Goal: Task Accomplishment & Management: Use online tool/utility

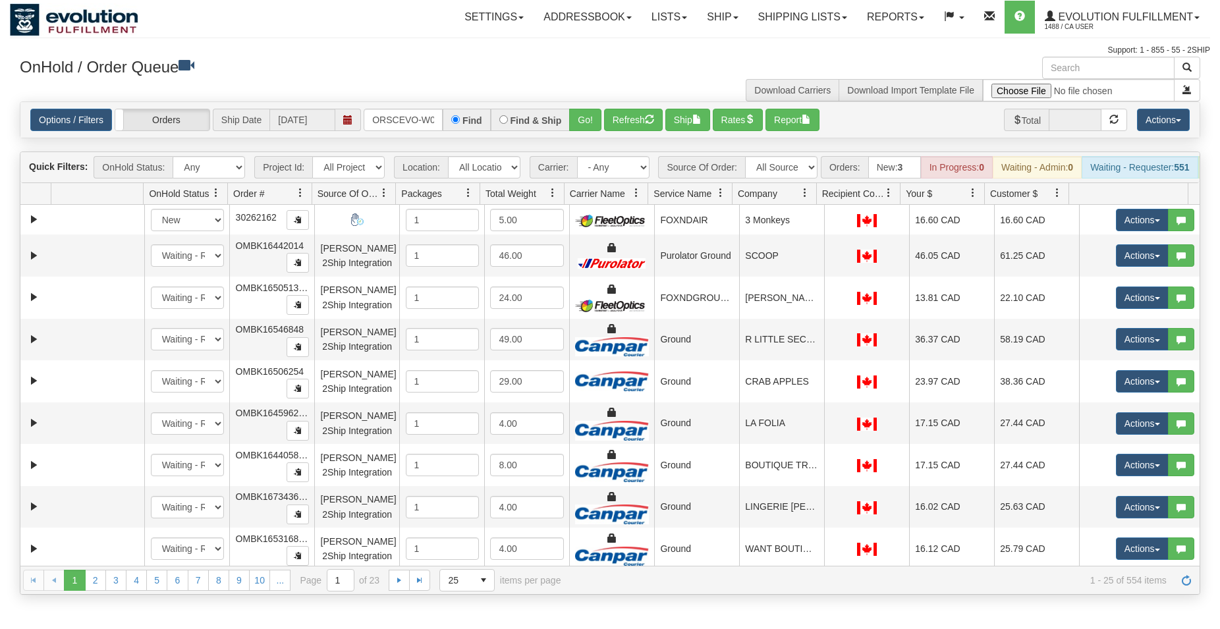
click at [580, 119] on button "Go!" at bounding box center [585, 120] width 32 height 22
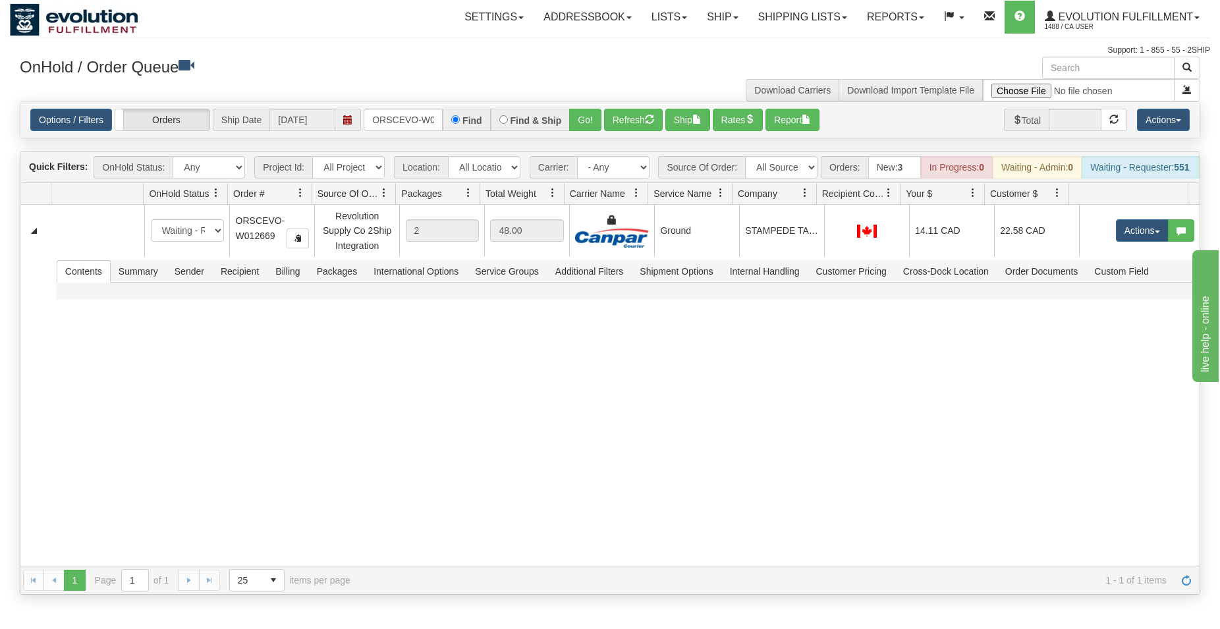
scroll to position [0, 27]
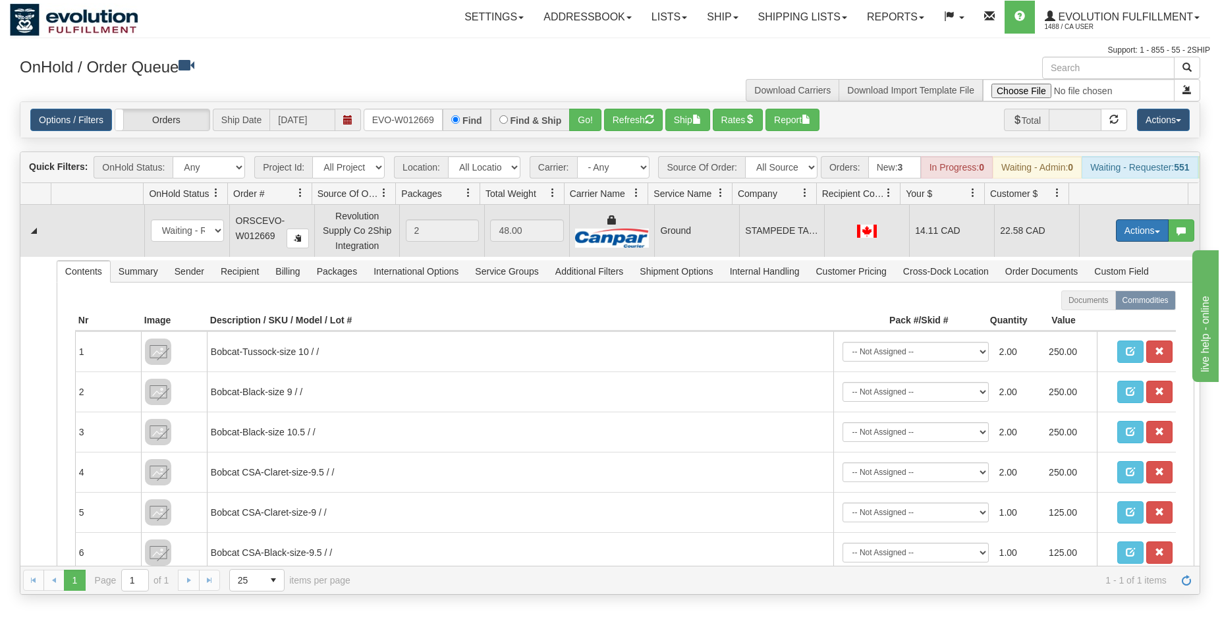
click at [1118, 242] on button "Actions" at bounding box center [1142, 230] width 53 height 22
click at [1089, 312] on span "Ship" at bounding box center [1090, 307] width 28 height 11
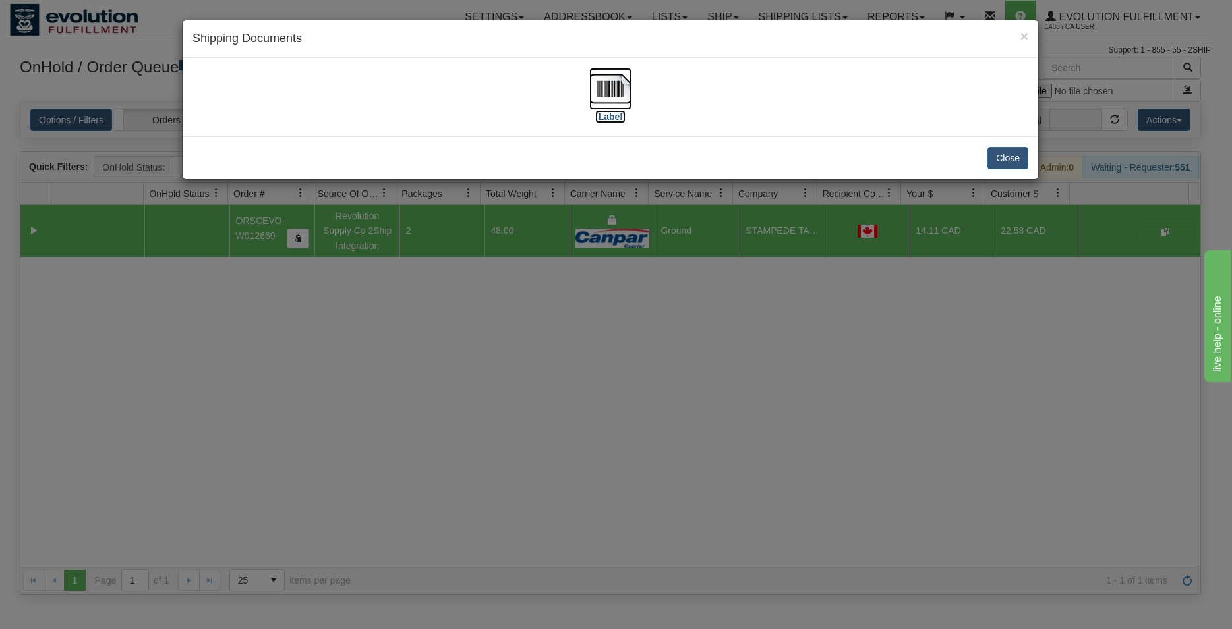
click at [612, 78] on img at bounding box center [610, 89] width 42 height 42
click at [1004, 157] on button "Close" at bounding box center [1007, 158] width 41 height 22
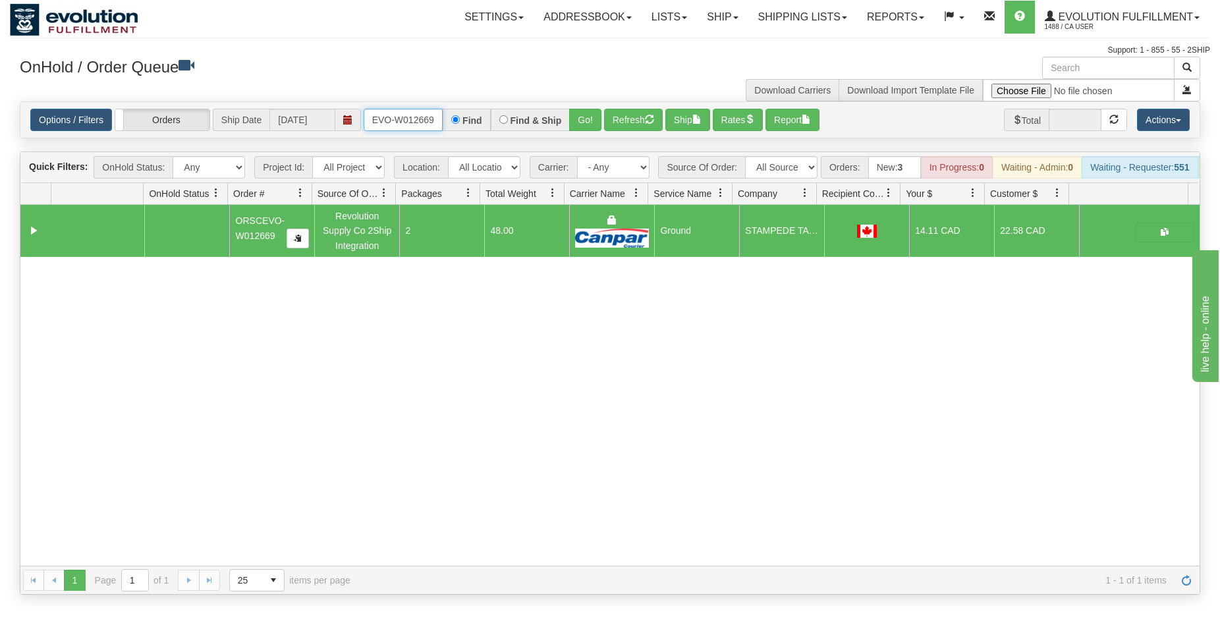
click at [380, 123] on input "ORSCEVO-W012669" at bounding box center [403, 120] width 79 height 22
click at [581, 119] on button "Go!" at bounding box center [585, 120] width 32 height 22
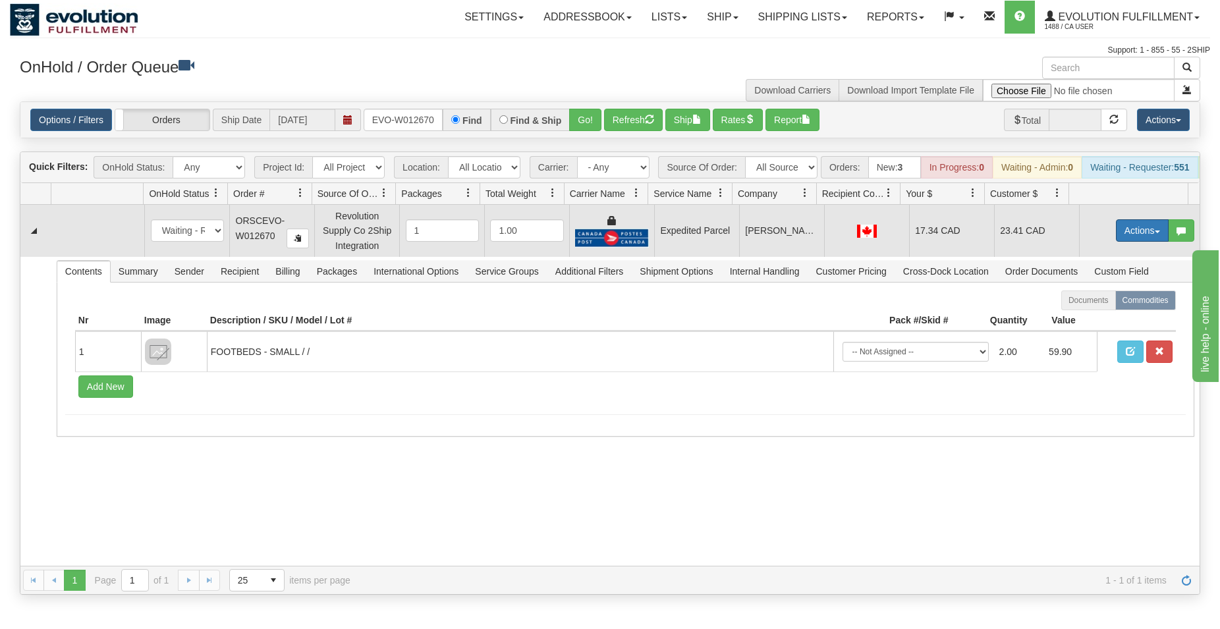
click at [1140, 234] on button "Actions" at bounding box center [1142, 230] width 53 height 22
click at [1076, 312] on span "Ship" at bounding box center [1090, 307] width 28 height 11
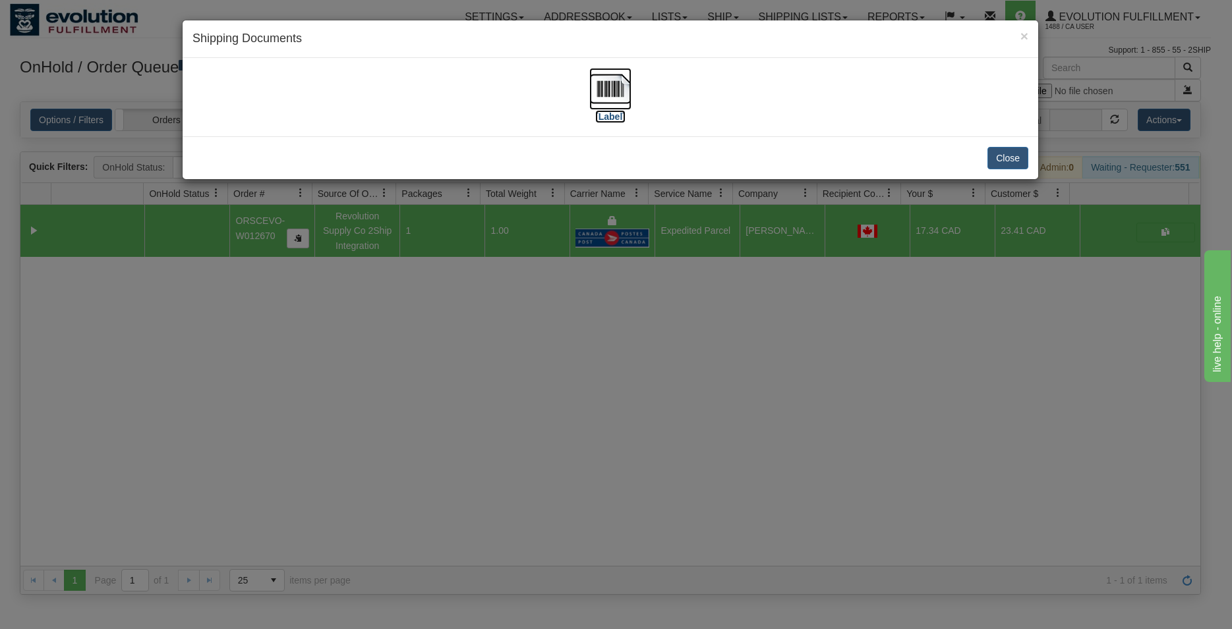
click at [608, 91] on img at bounding box center [610, 89] width 42 height 42
click at [1017, 150] on button "Close" at bounding box center [1007, 158] width 41 height 22
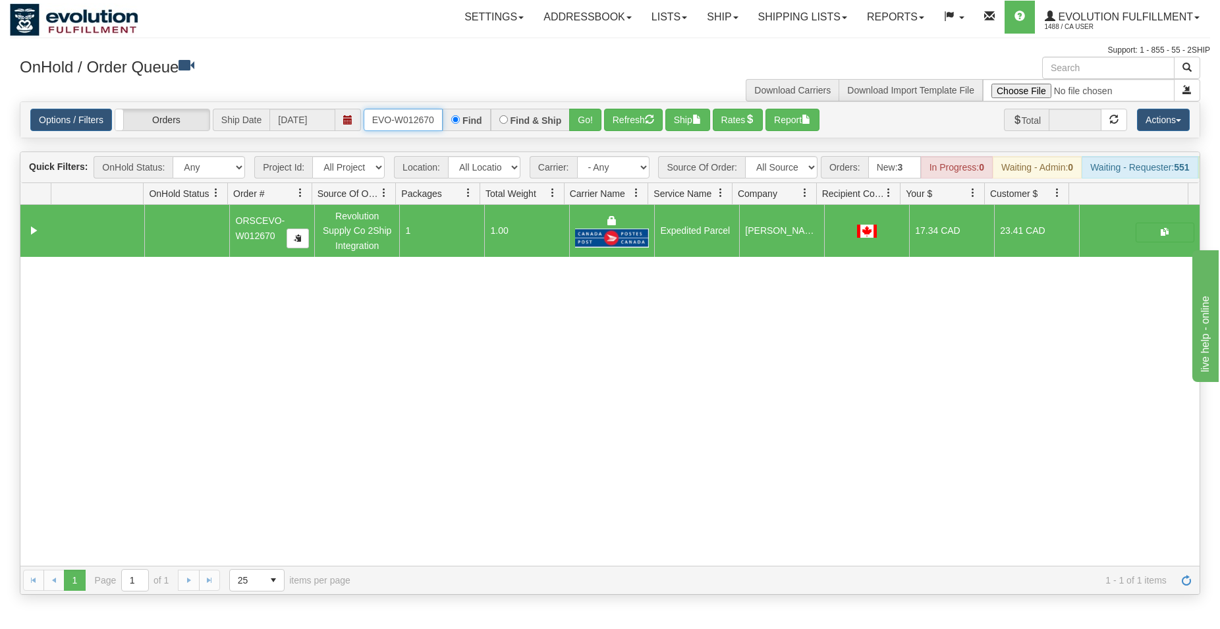
click at [409, 117] on input "ORSCEVO-W012670" at bounding box center [403, 120] width 79 height 22
click at [586, 122] on button "Go!" at bounding box center [585, 120] width 32 height 22
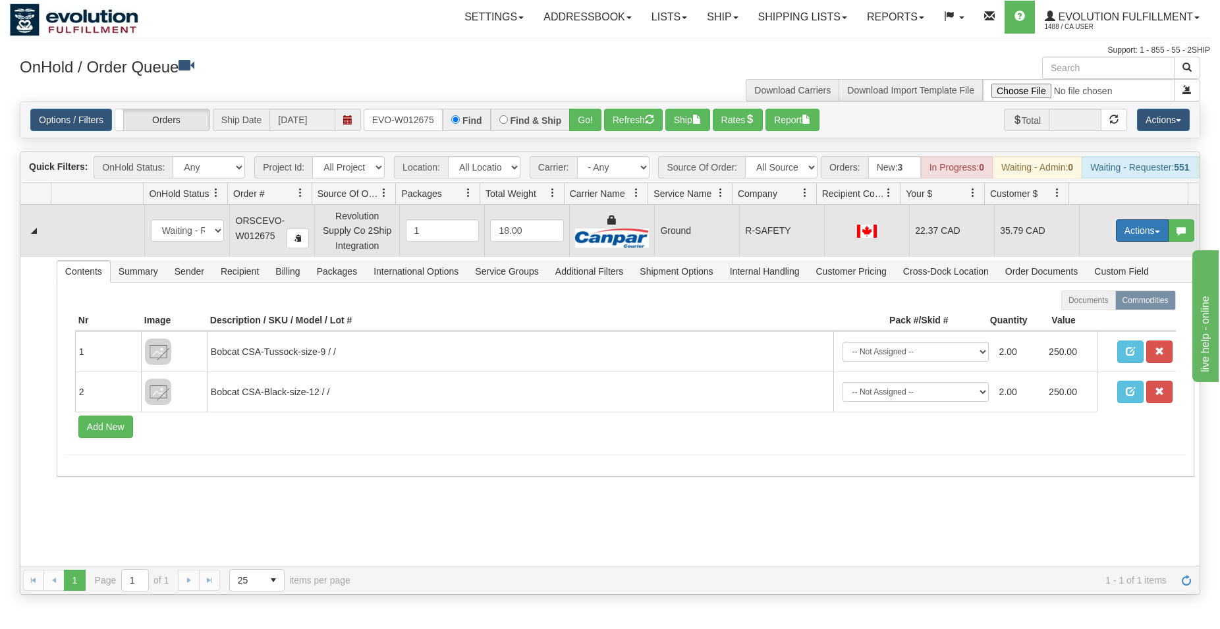
click at [1143, 241] on button "Actions" at bounding box center [1142, 230] width 53 height 22
click at [1076, 311] on span at bounding box center [1080, 306] width 9 height 9
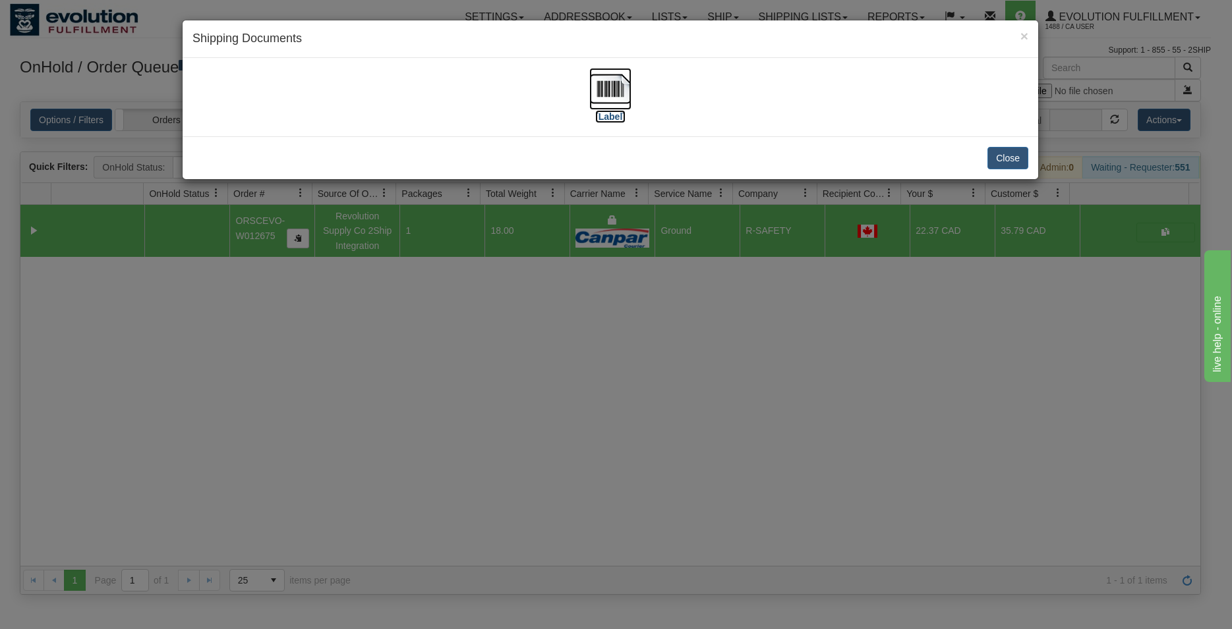
click at [617, 94] on img at bounding box center [610, 89] width 42 height 42
click at [1006, 155] on button "Close" at bounding box center [1007, 158] width 41 height 22
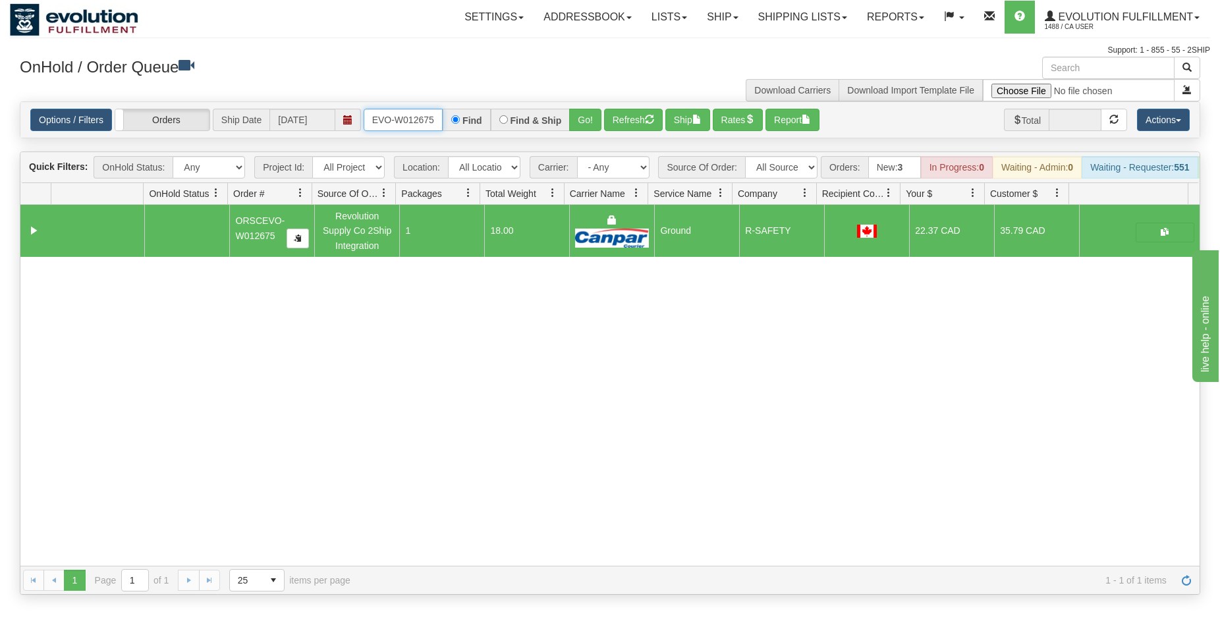
click at [421, 115] on input "ORSCEVO-W012675" at bounding box center [403, 120] width 79 height 22
click at [594, 116] on button "Go!" at bounding box center [585, 120] width 32 height 22
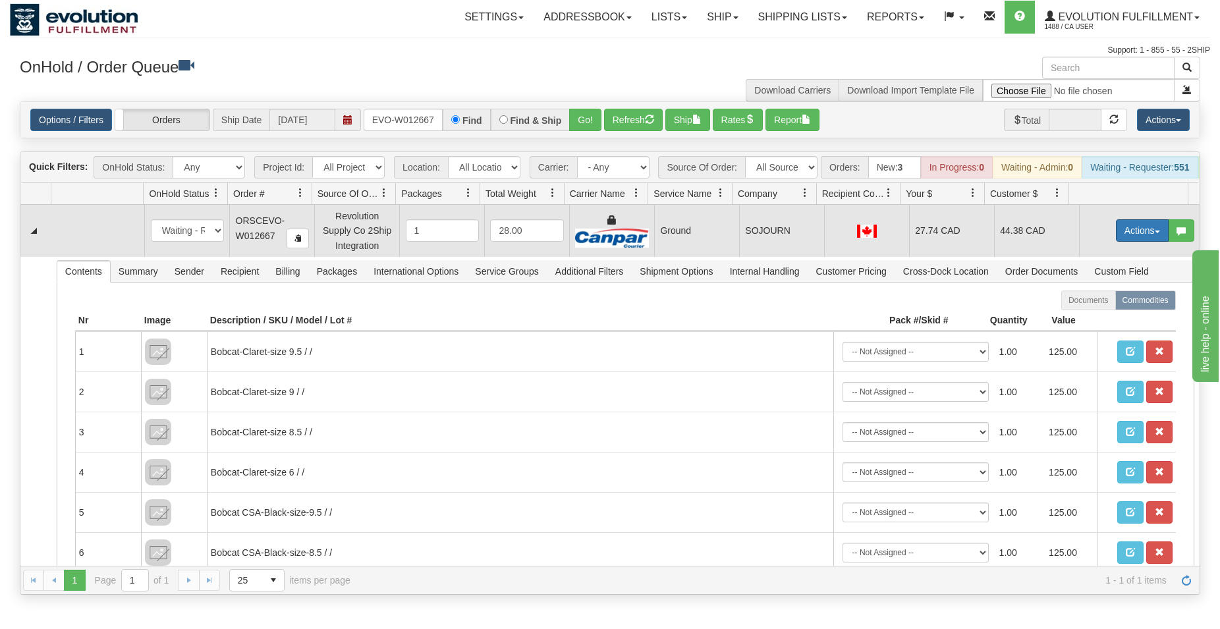
click at [1120, 235] on button "Actions" at bounding box center [1142, 230] width 53 height 22
click at [1078, 312] on span "Ship" at bounding box center [1090, 307] width 28 height 11
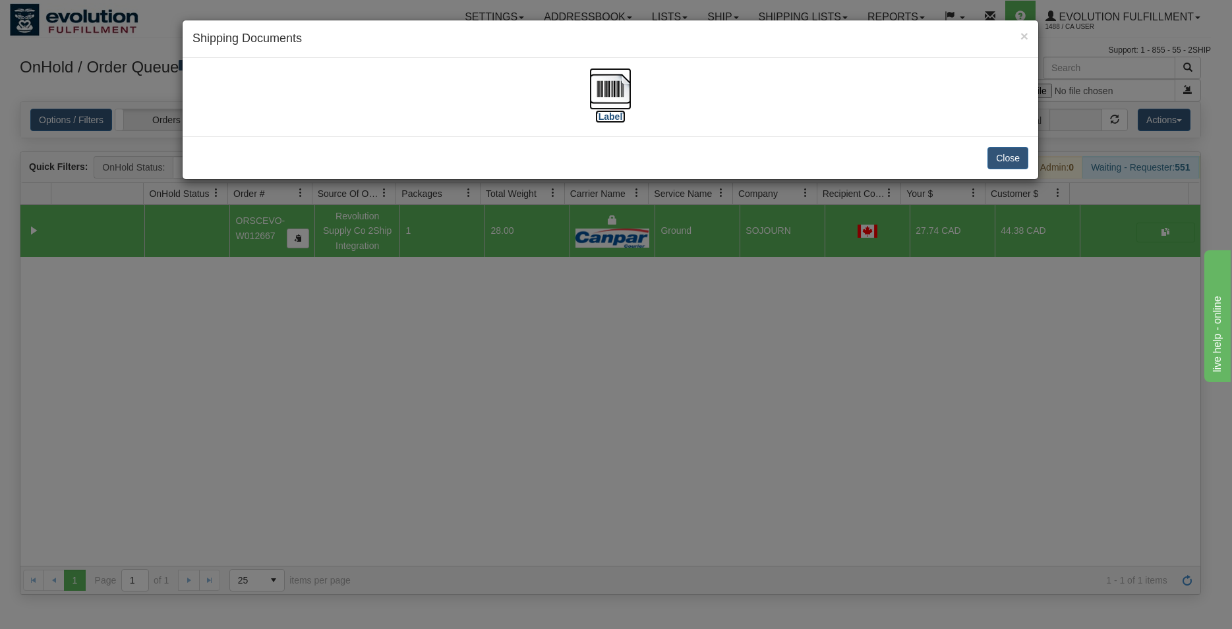
click at [608, 85] on img at bounding box center [610, 89] width 42 height 42
click at [1011, 162] on button "Close" at bounding box center [1007, 158] width 41 height 22
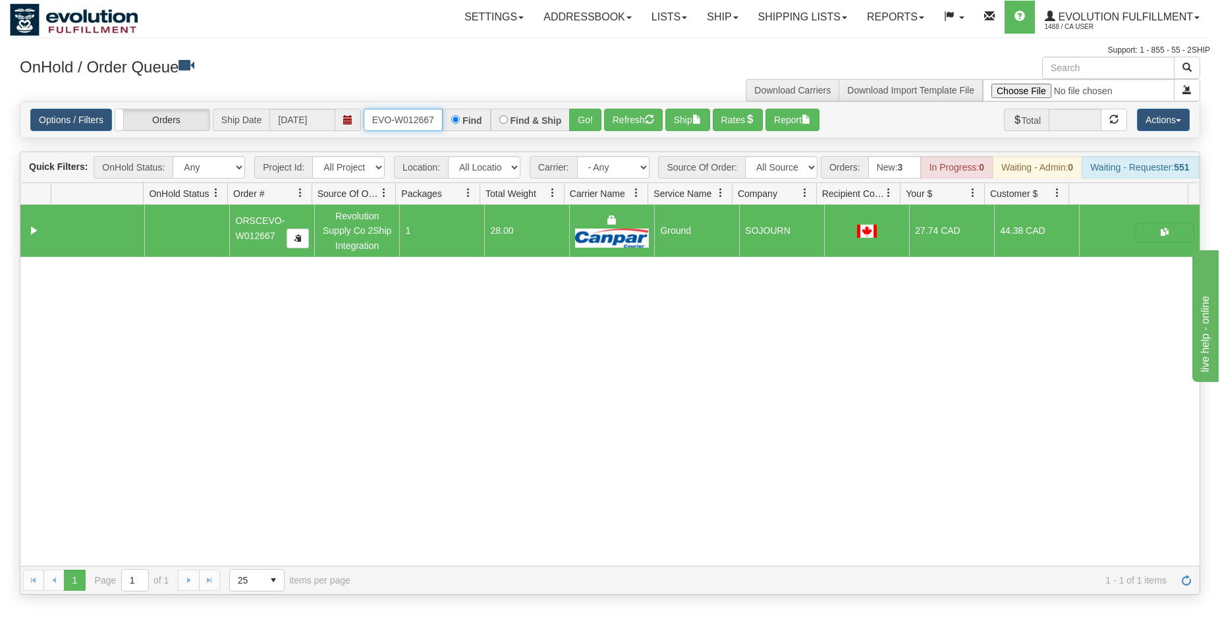
click at [393, 117] on input "ORSCEVO-W012667" at bounding box center [403, 120] width 79 height 22
type input "ORSCEVO-W012668"
click at [583, 118] on button "Go!" at bounding box center [585, 120] width 32 height 22
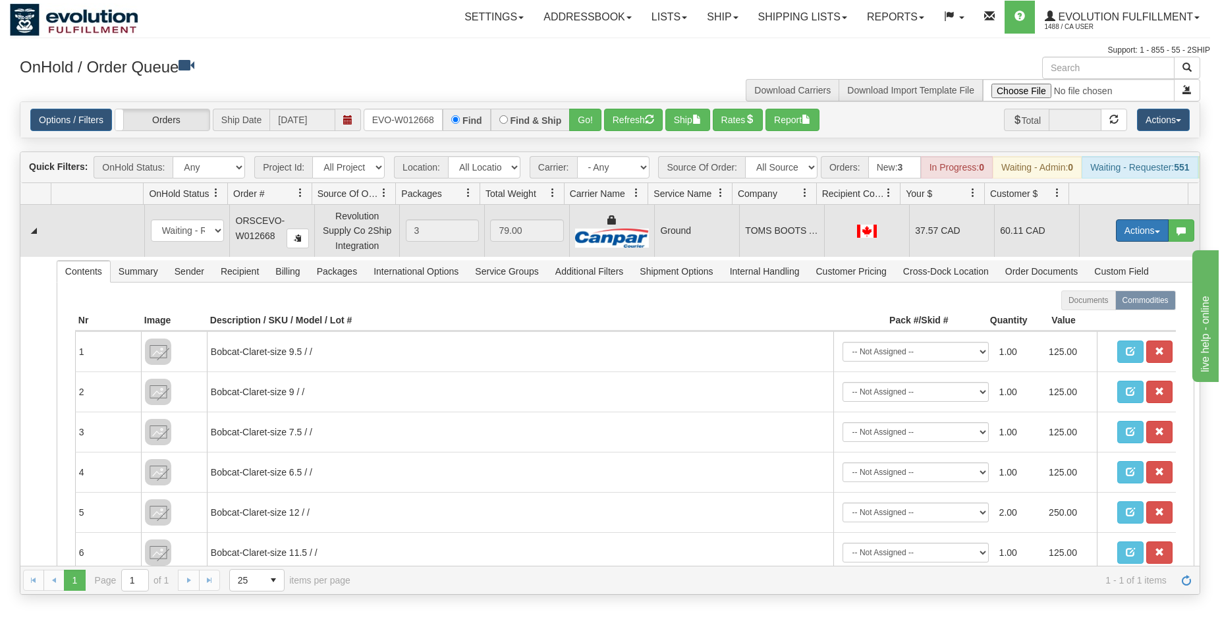
click at [1118, 239] on button "Actions" at bounding box center [1142, 230] width 53 height 22
click at [1076, 312] on span "Ship" at bounding box center [1090, 307] width 28 height 11
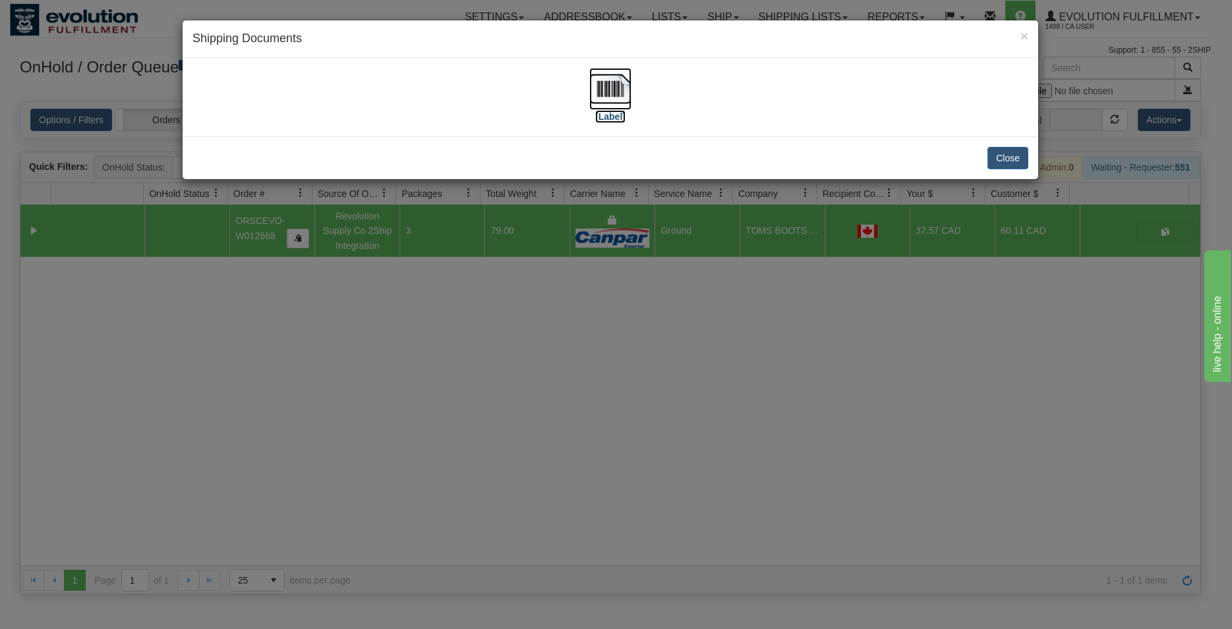
click at [617, 84] on img at bounding box center [610, 89] width 42 height 42
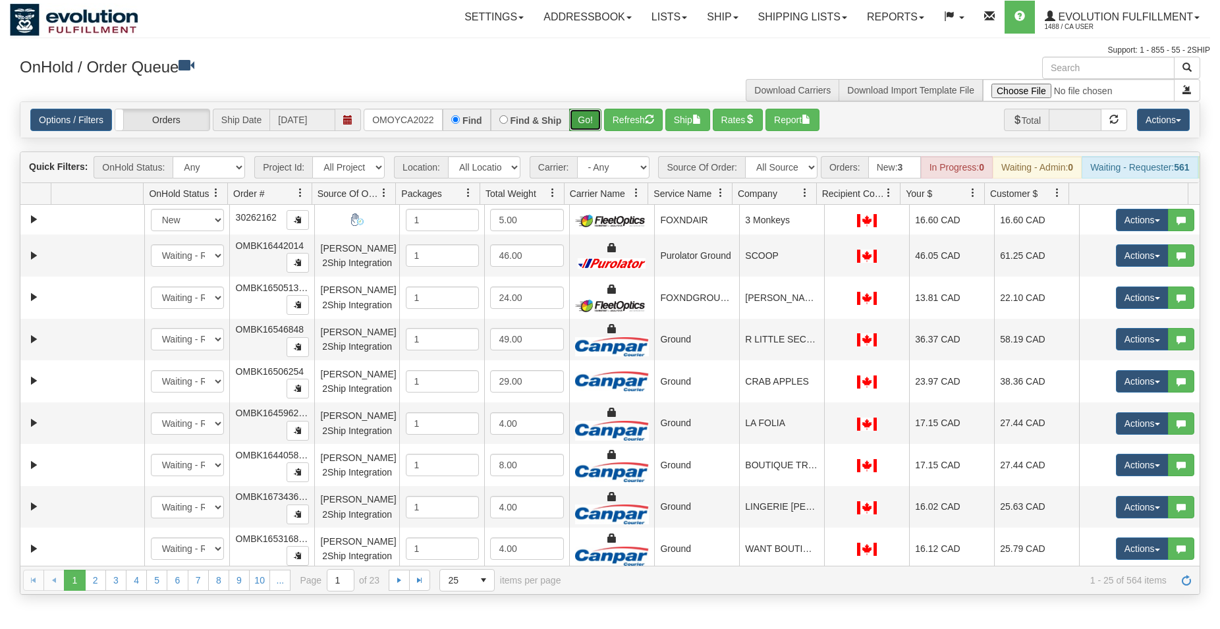
click at [595, 122] on button "Go!" at bounding box center [585, 120] width 32 height 22
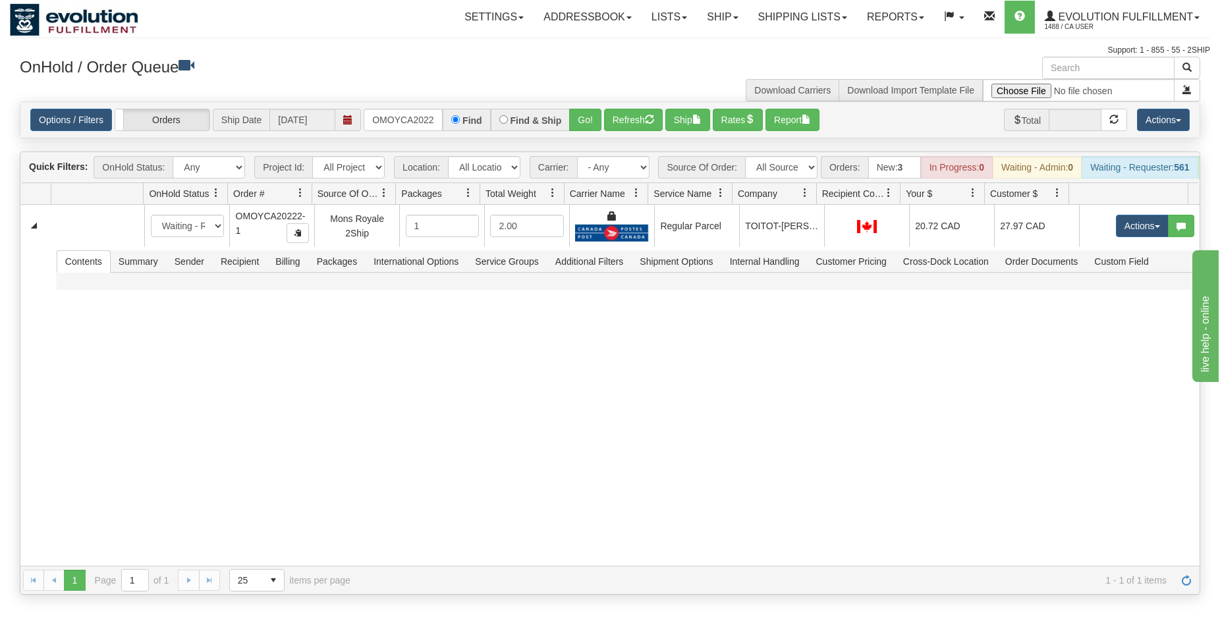
scroll to position [0, 13]
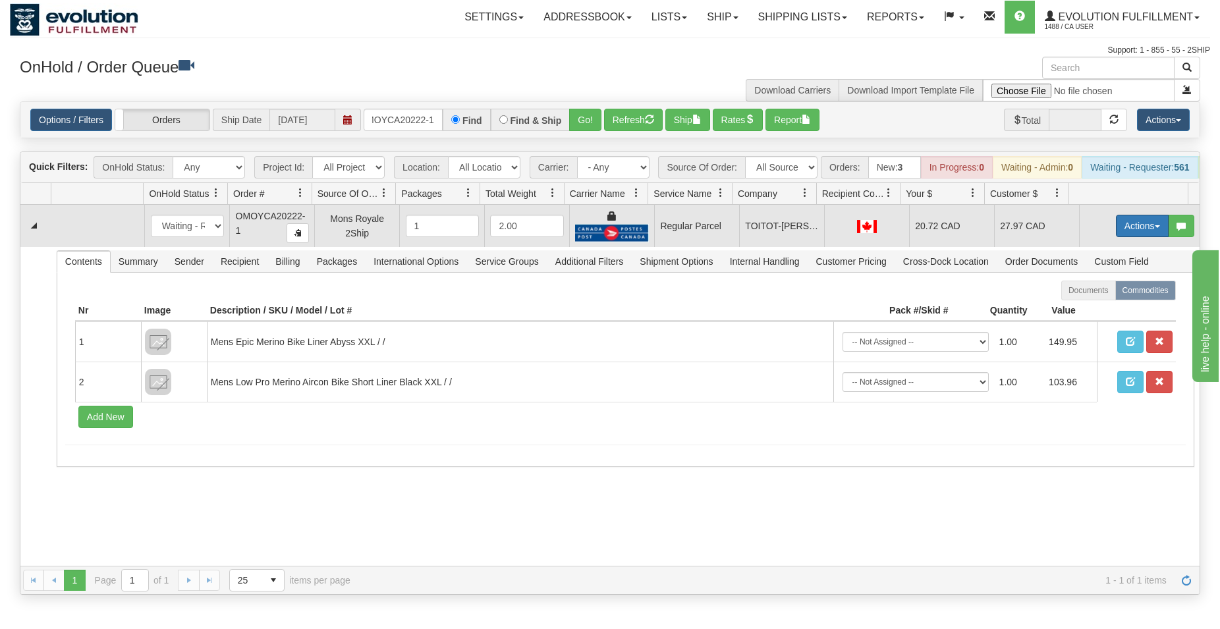
click at [1127, 233] on button "Actions" at bounding box center [1142, 226] width 53 height 22
click at [1106, 291] on span "Rate All Services" at bounding box center [1115, 285] width 79 height 11
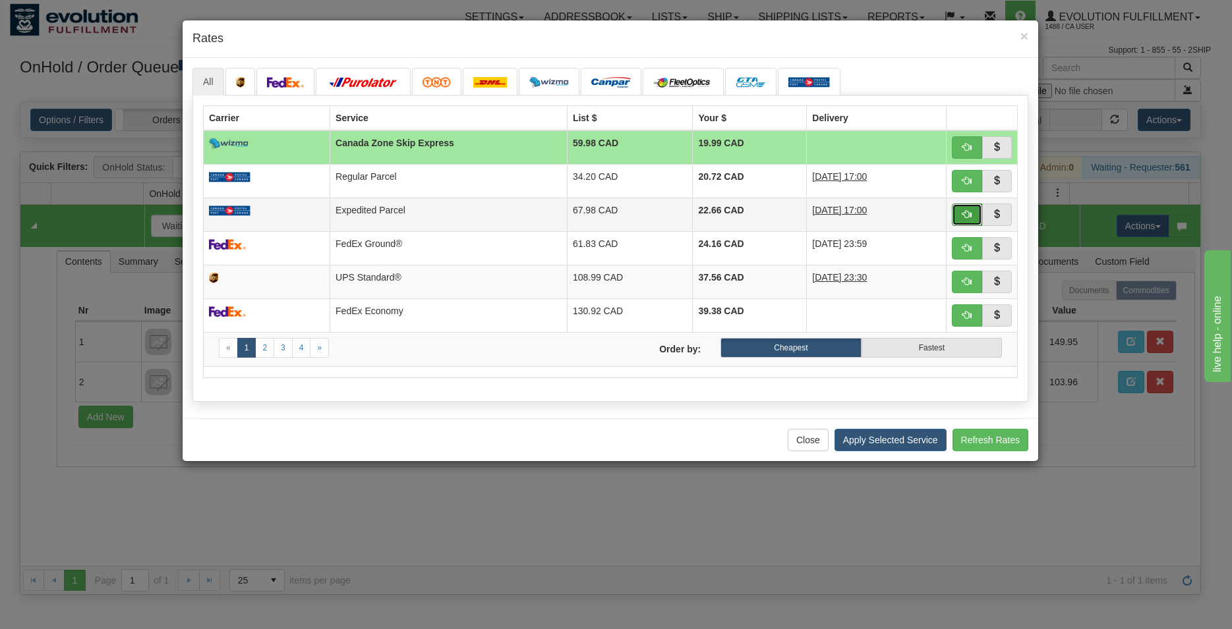
click at [962, 213] on span "button" at bounding box center [966, 214] width 9 height 9
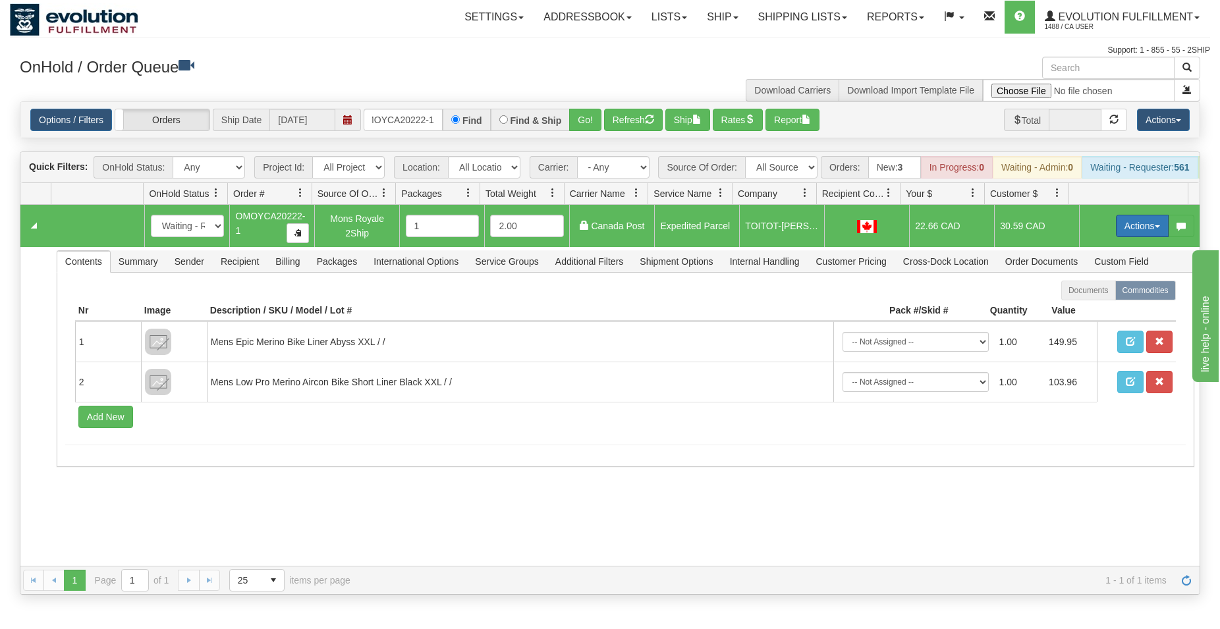
click at [1141, 229] on button "Actions" at bounding box center [1142, 226] width 53 height 22
click at [1076, 308] on span "Ship" at bounding box center [1090, 302] width 28 height 11
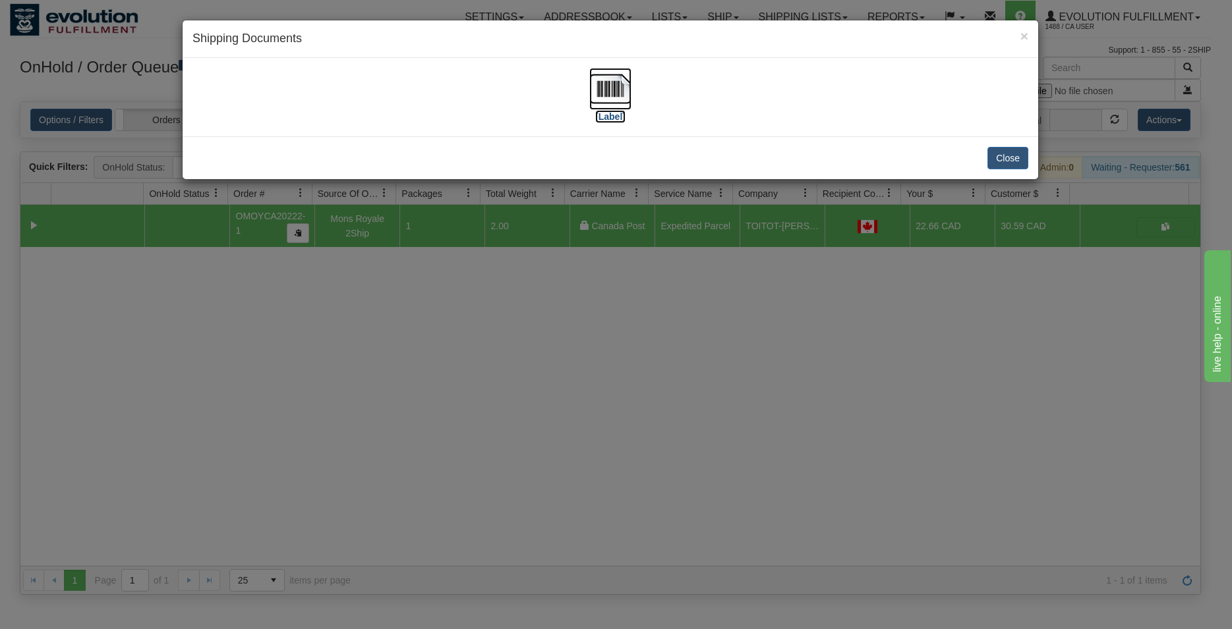
click at [600, 92] on img at bounding box center [610, 89] width 42 height 42
click at [996, 161] on button "Close" at bounding box center [1007, 158] width 41 height 22
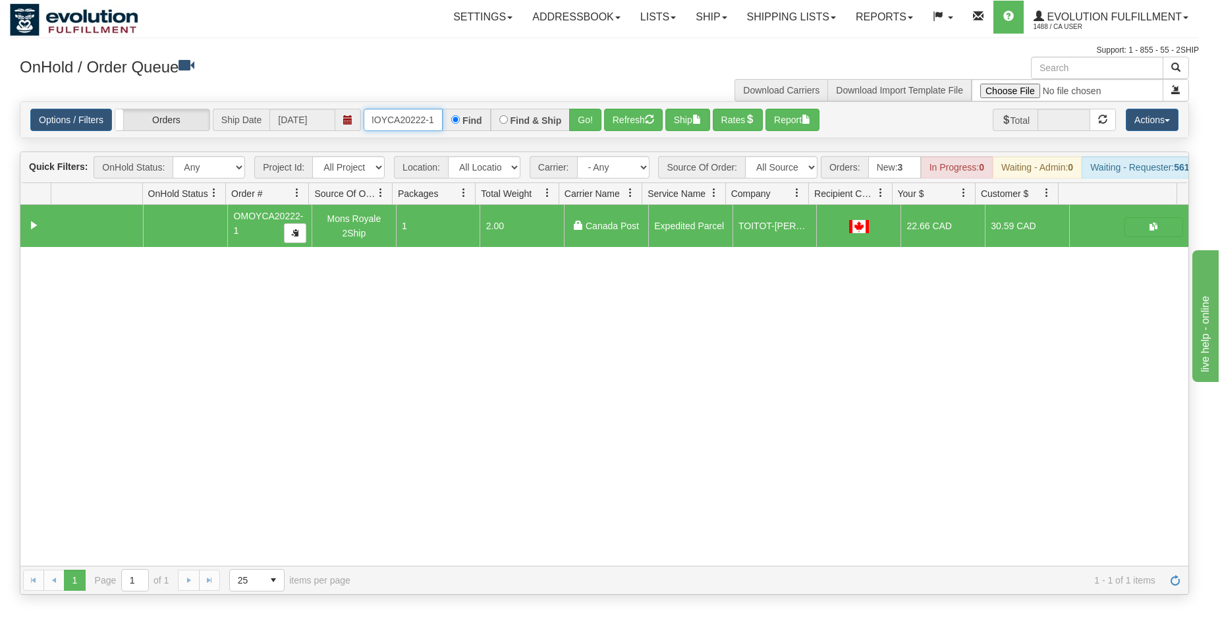
click at [411, 119] on input "OMOYCA20222-1" at bounding box center [403, 120] width 79 height 22
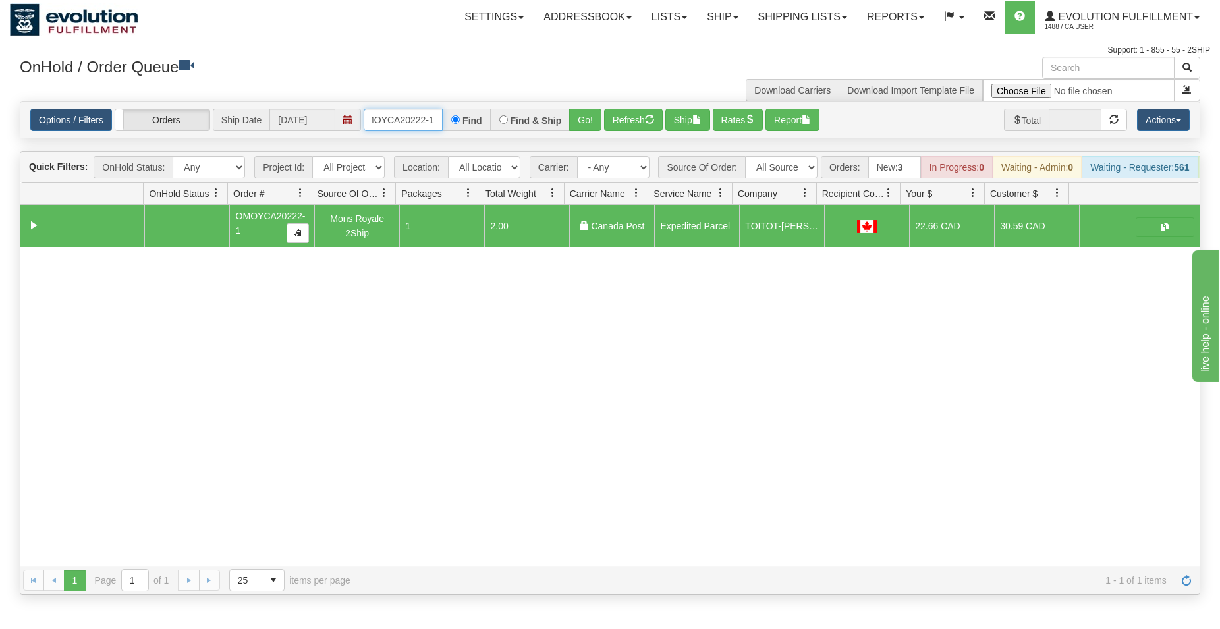
click at [411, 119] on input "OMOYCA20222-1" at bounding box center [403, 120] width 79 height 22
click at [584, 114] on button "Go!" at bounding box center [585, 120] width 32 height 22
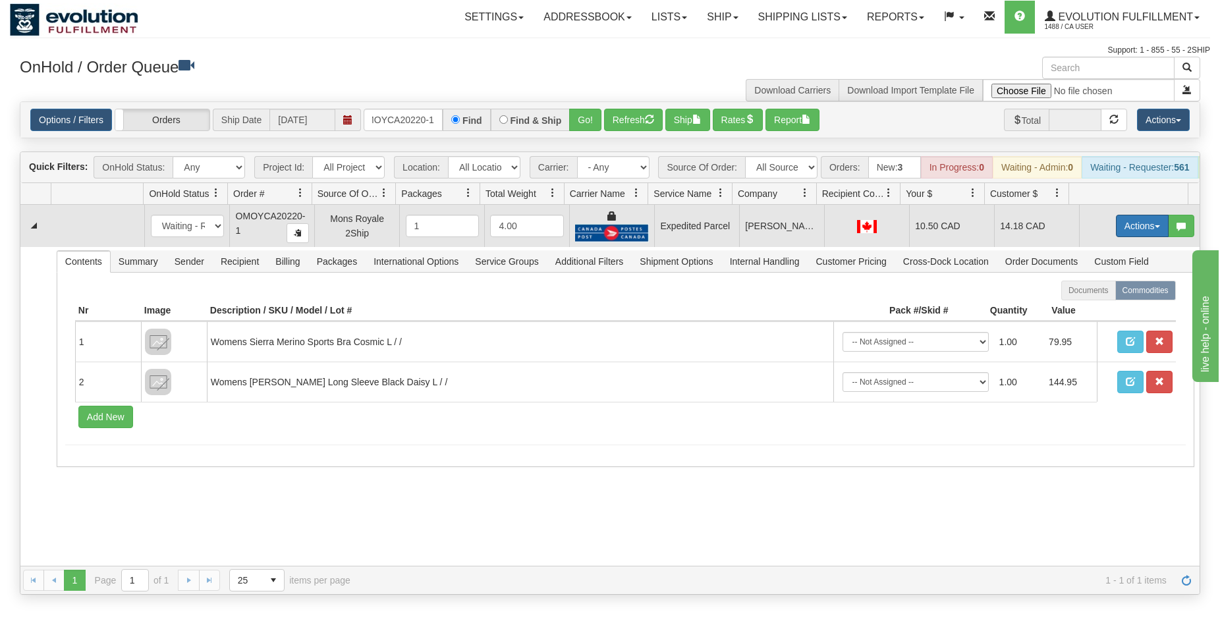
click at [1116, 237] on button "Actions" at bounding box center [1142, 226] width 53 height 22
click at [1082, 308] on span "Ship" at bounding box center [1090, 302] width 28 height 11
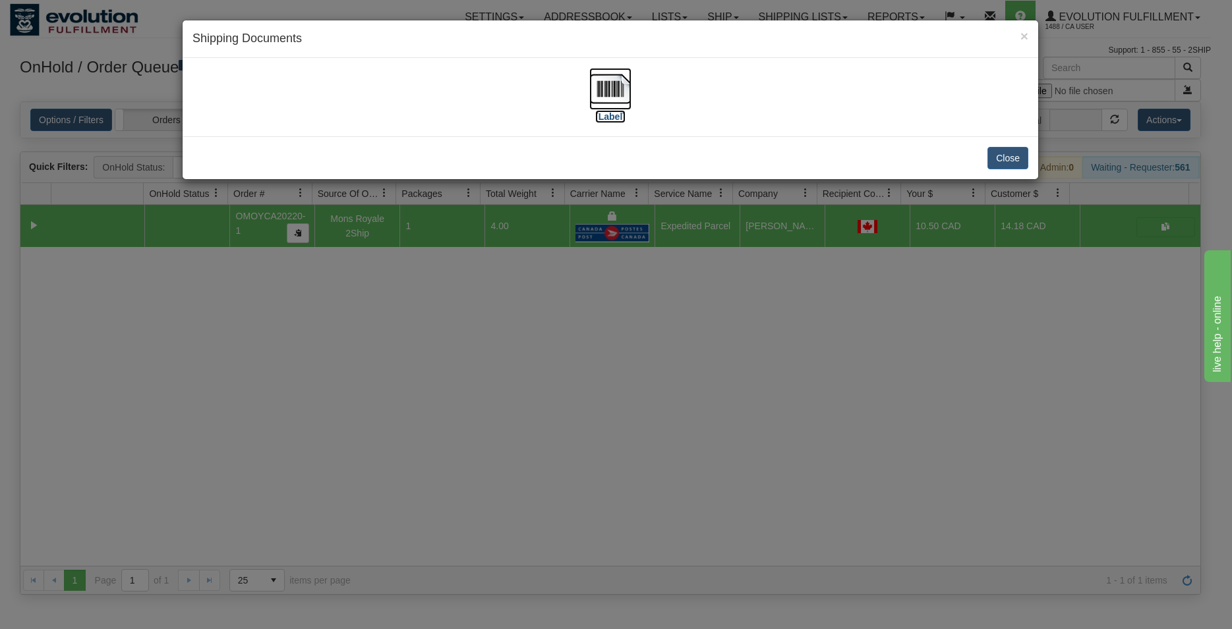
click at [596, 97] on img at bounding box center [610, 89] width 42 height 42
click at [1023, 161] on button "Close" at bounding box center [1007, 158] width 41 height 22
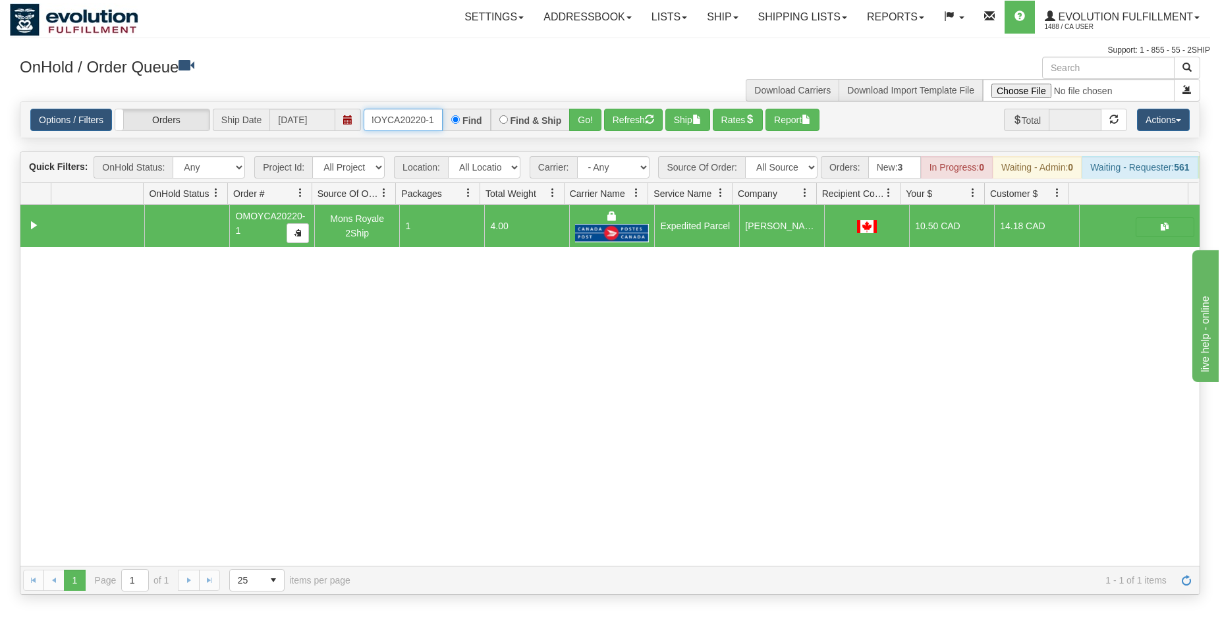
click at [403, 118] on input "OMOYCA20220-1" at bounding box center [403, 120] width 79 height 22
click at [581, 116] on button "Go!" at bounding box center [585, 120] width 32 height 22
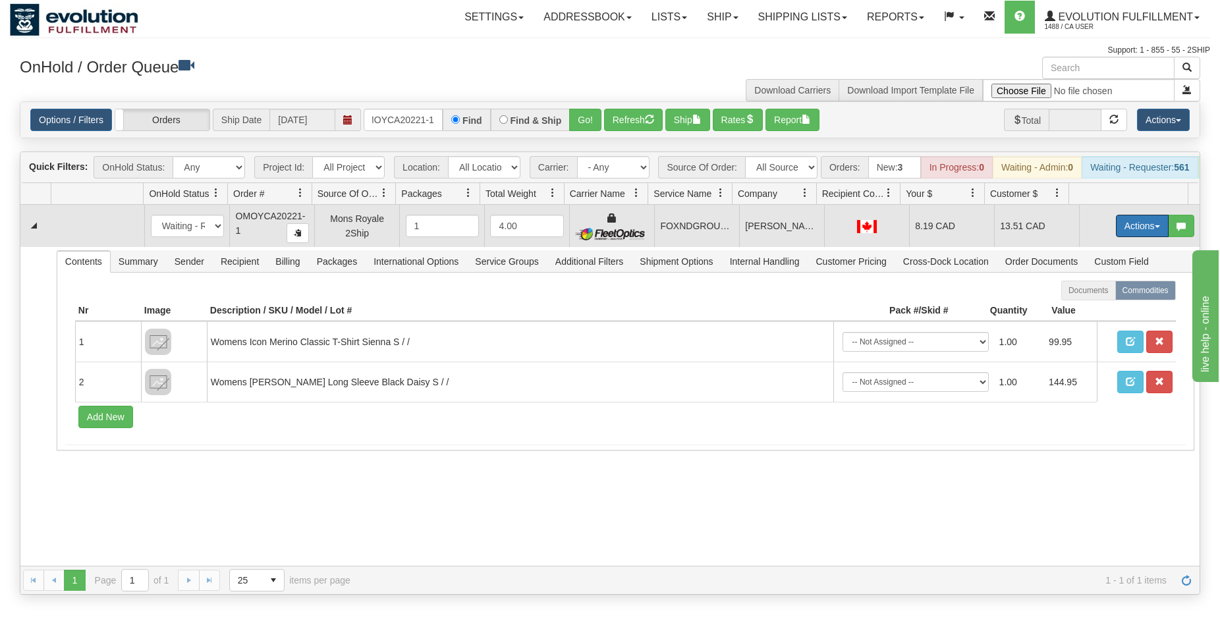
drag, startPoint x: 1110, startPoint y: 232, endPoint x: 1091, endPoint y: 290, distance: 61.1
click at [1116, 231] on button "Actions" at bounding box center [1142, 226] width 53 height 22
click at [1076, 308] on span "Ship" at bounding box center [1090, 302] width 28 height 11
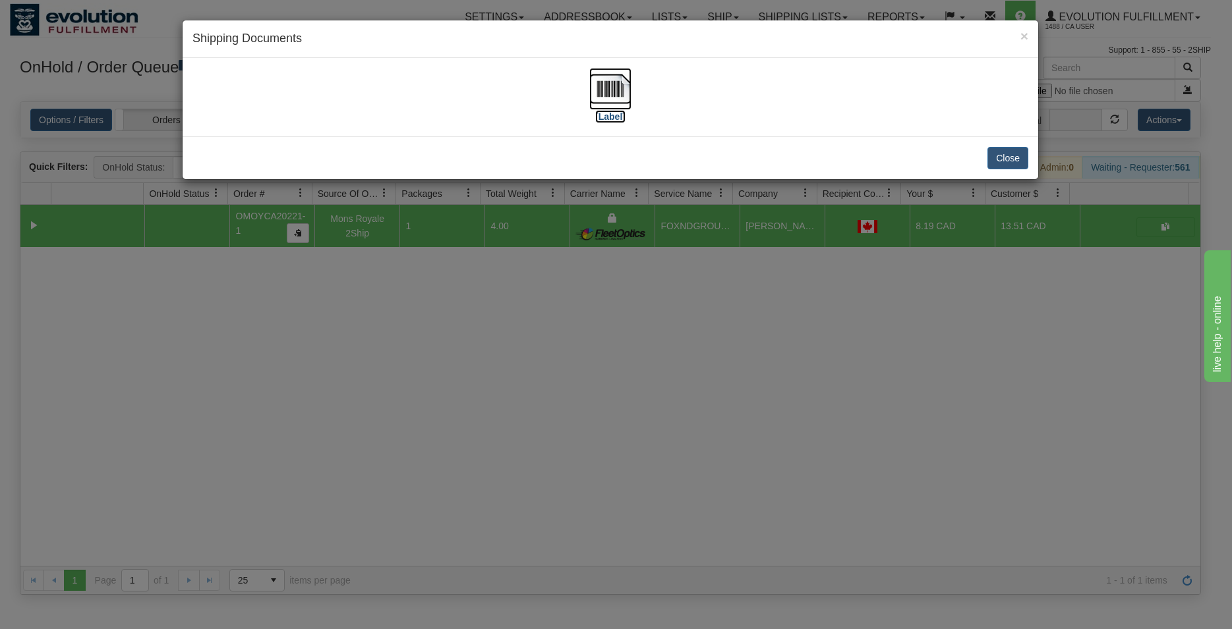
click at [611, 82] on img at bounding box center [610, 89] width 42 height 42
click at [1009, 150] on button "Close" at bounding box center [1007, 158] width 41 height 22
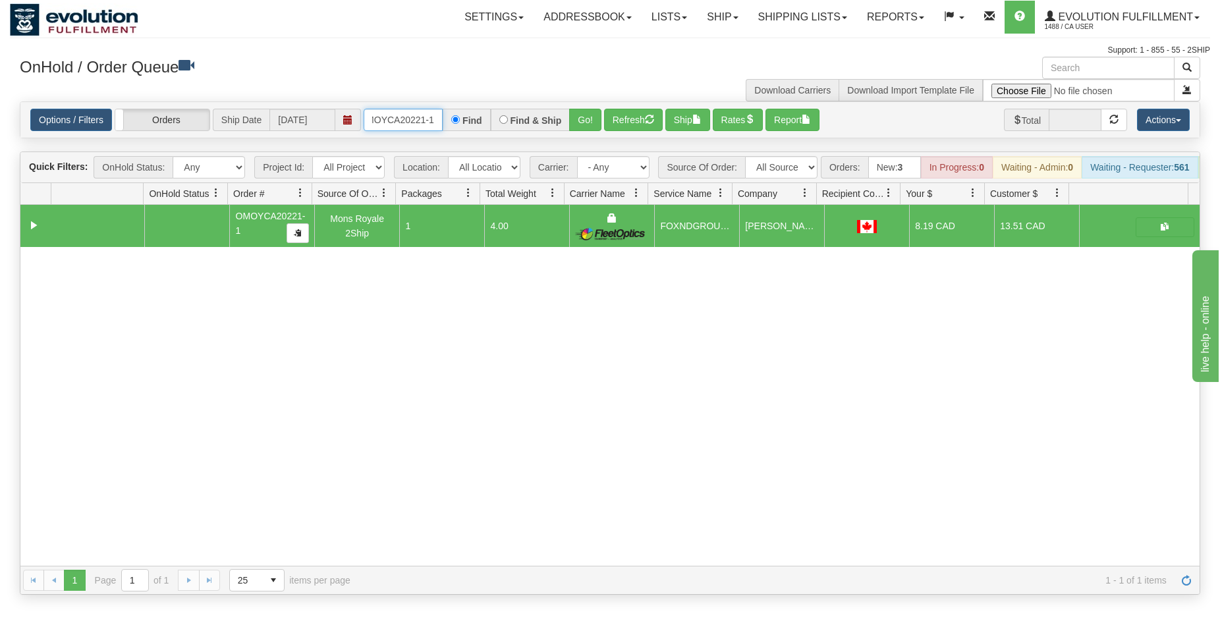
click at [410, 121] on input "OMOYCA20221-1" at bounding box center [403, 120] width 79 height 22
click at [579, 119] on button "Go!" at bounding box center [585, 120] width 32 height 22
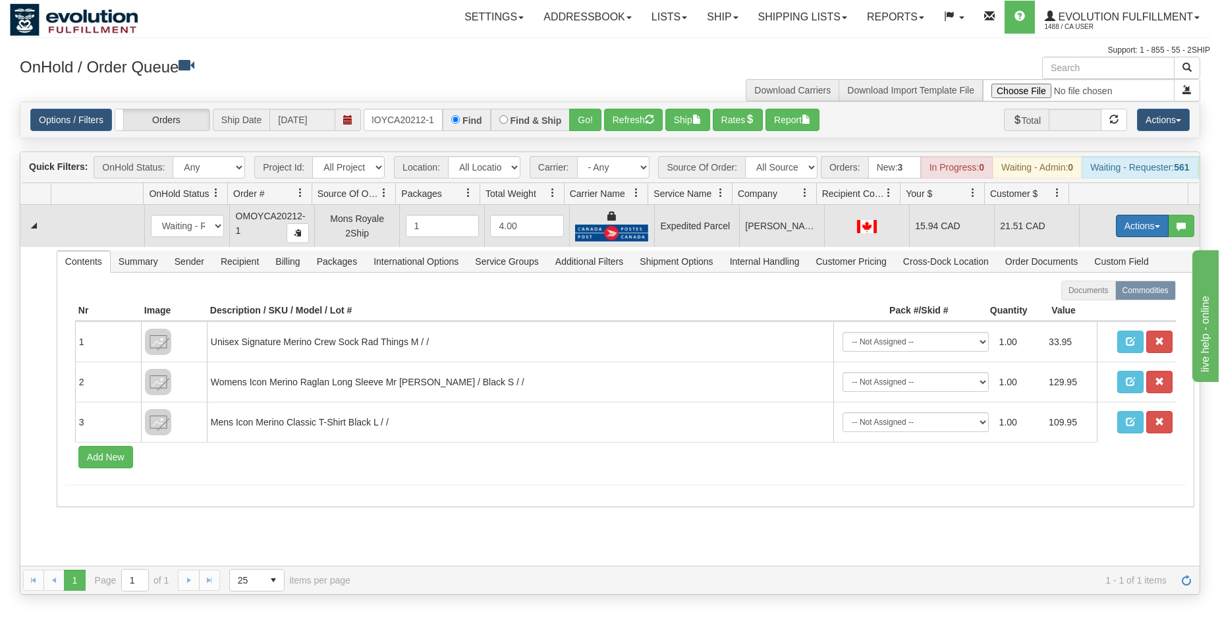
click at [1143, 233] on button "Actions" at bounding box center [1142, 226] width 53 height 22
click at [1085, 308] on span "Ship" at bounding box center [1090, 302] width 28 height 11
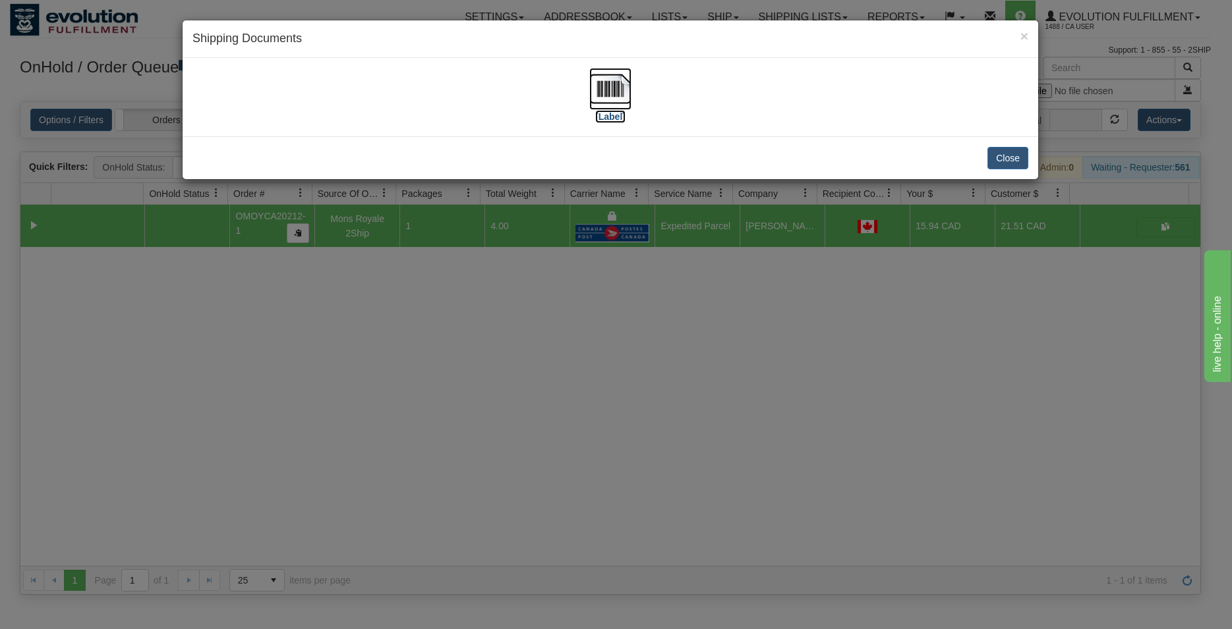
click at [617, 78] on img at bounding box center [610, 89] width 42 height 42
click at [992, 157] on button "Close" at bounding box center [1007, 158] width 41 height 22
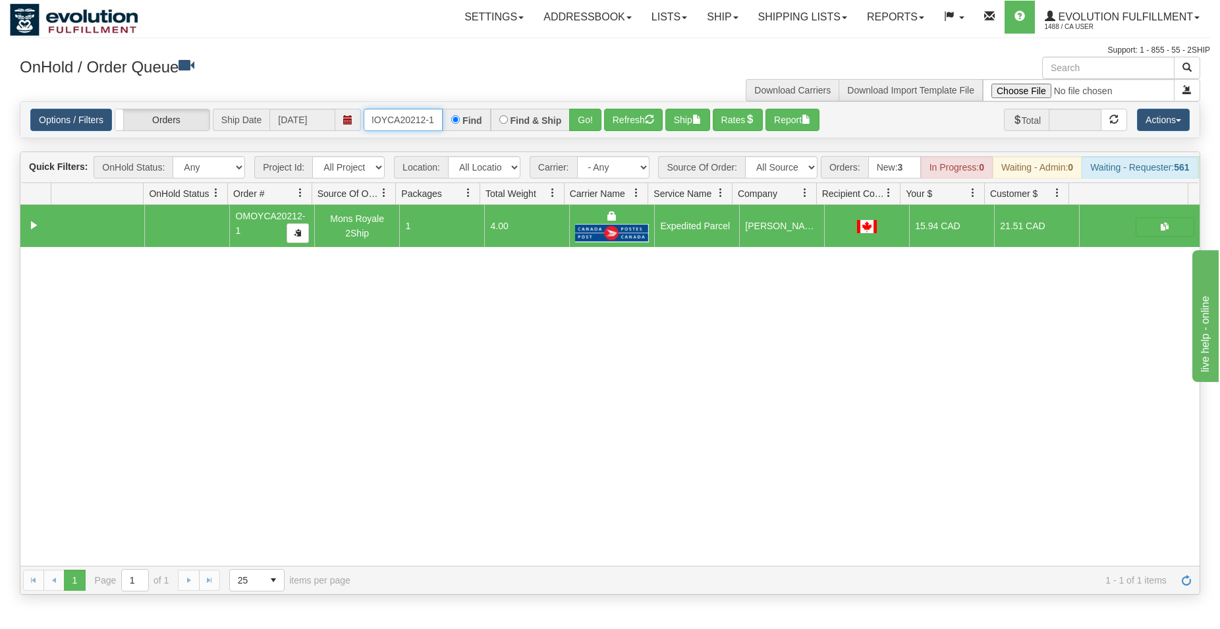
click at [401, 123] on input "OMOYCA20212-1" at bounding box center [403, 120] width 79 height 22
click at [581, 121] on button "Go!" at bounding box center [585, 120] width 32 height 22
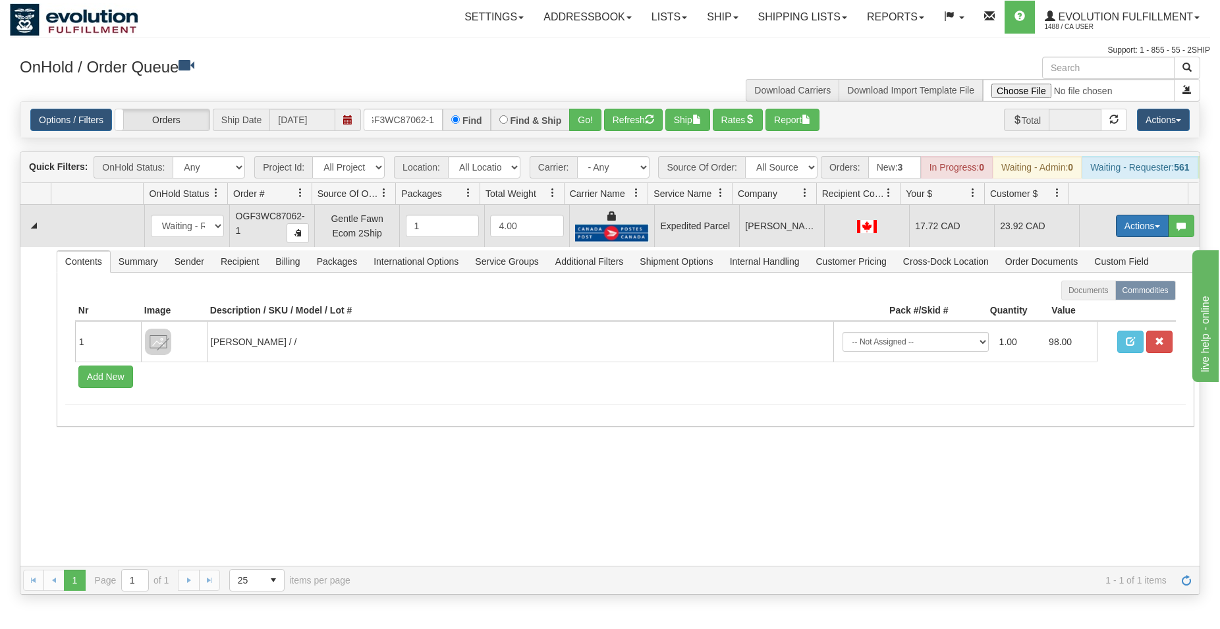
click at [1124, 235] on button "Actions" at bounding box center [1142, 226] width 53 height 22
click at [1076, 308] on span "Ship" at bounding box center [1090, 302] width 28 height 11
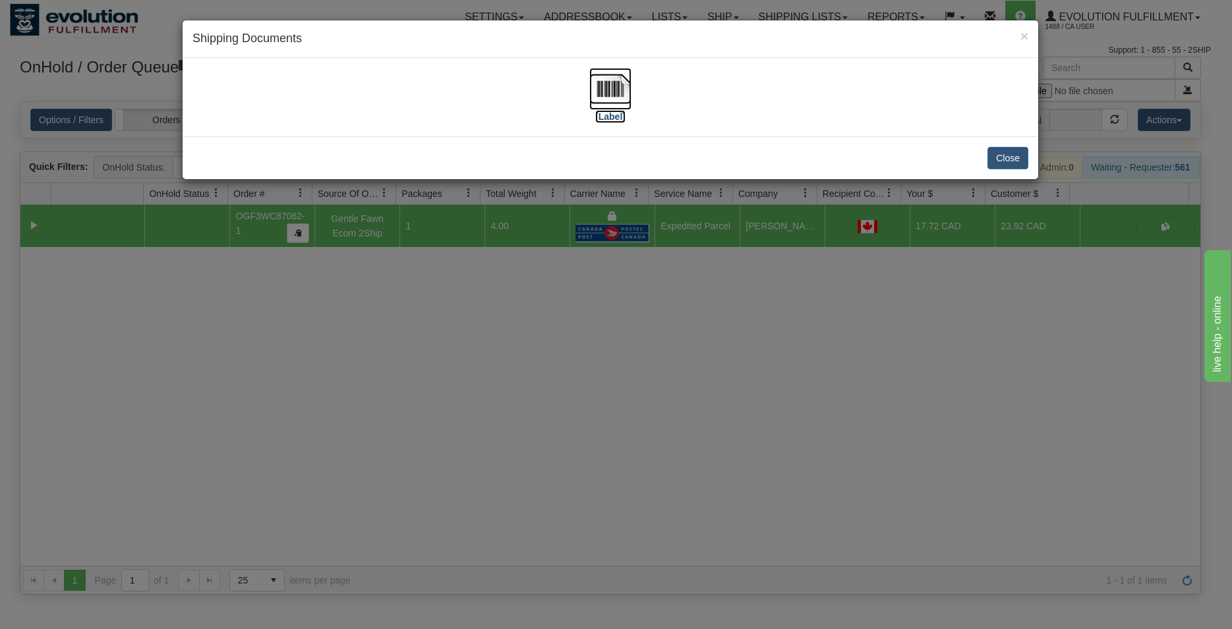
click at [617, 96] on img at bounding box center [610, 89] width 42 height 42
click at [1016, 157] on button "Close" at bounding box center [1007, 158] width 41 height 22
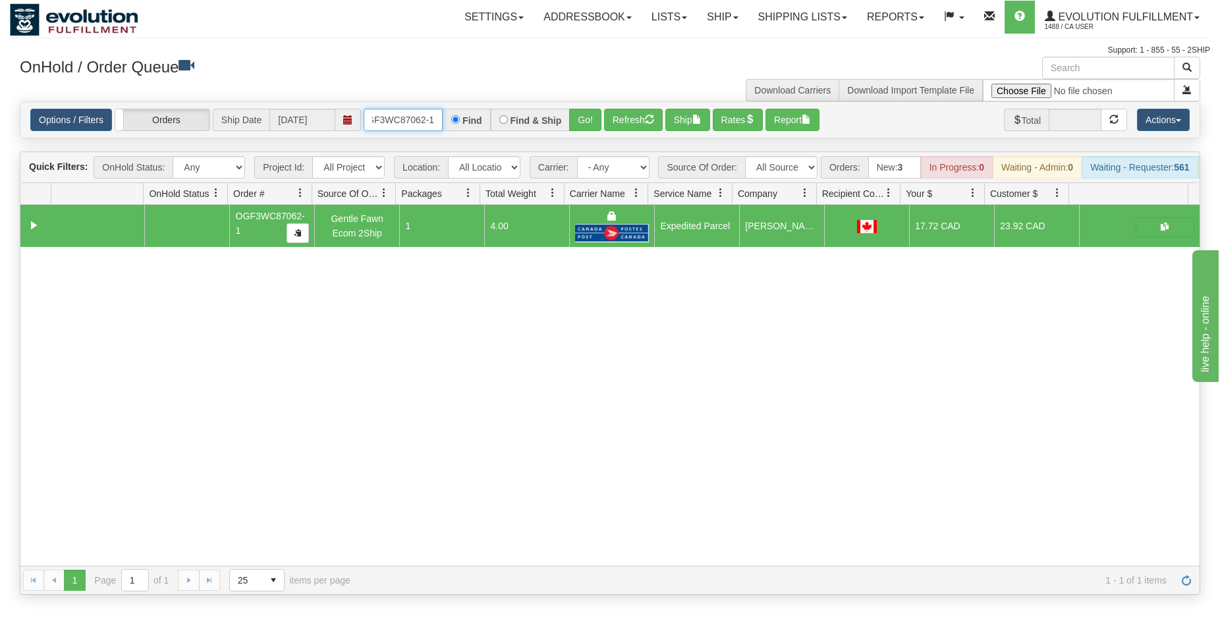
click at [431, 127] on input "OGF3WC87062-1" at bounding box center [403, 120] width 79 height 22
click at [594, 121] on button "Go!" at bounding box center [585, 120] width 32 height 22
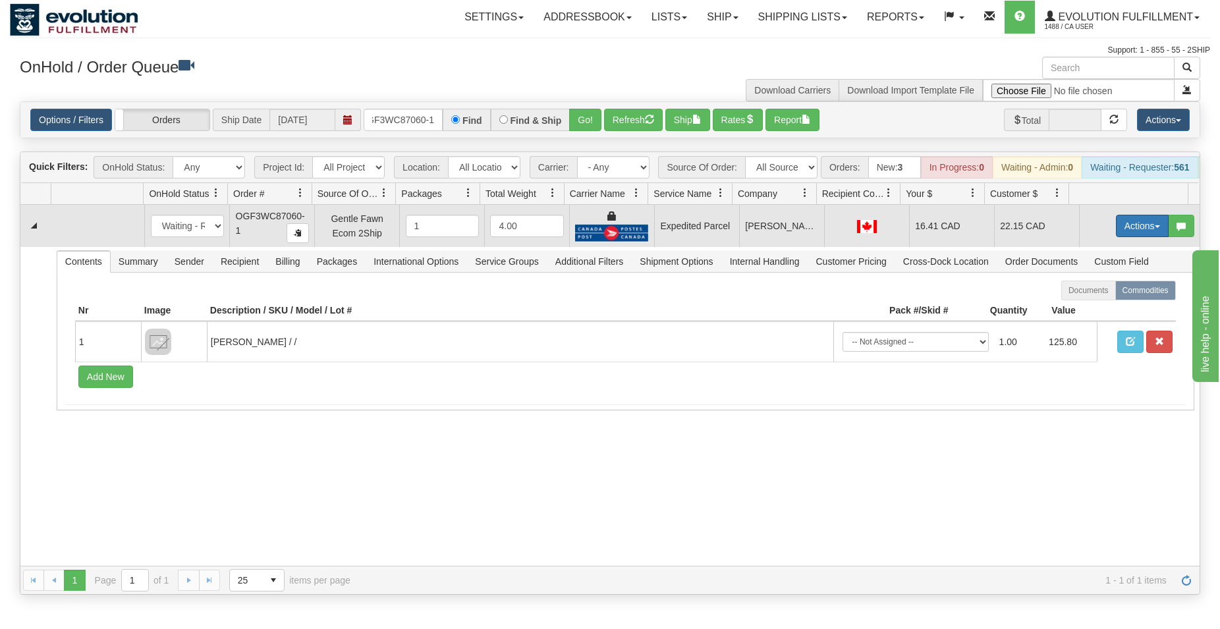
click at [1130, 237] on button "Actions" at bounding box center [1142, 226] width 53 height 22
click at [1088, 308] on span "Ship" at bounding box center [1090, 302] width 28 height 11
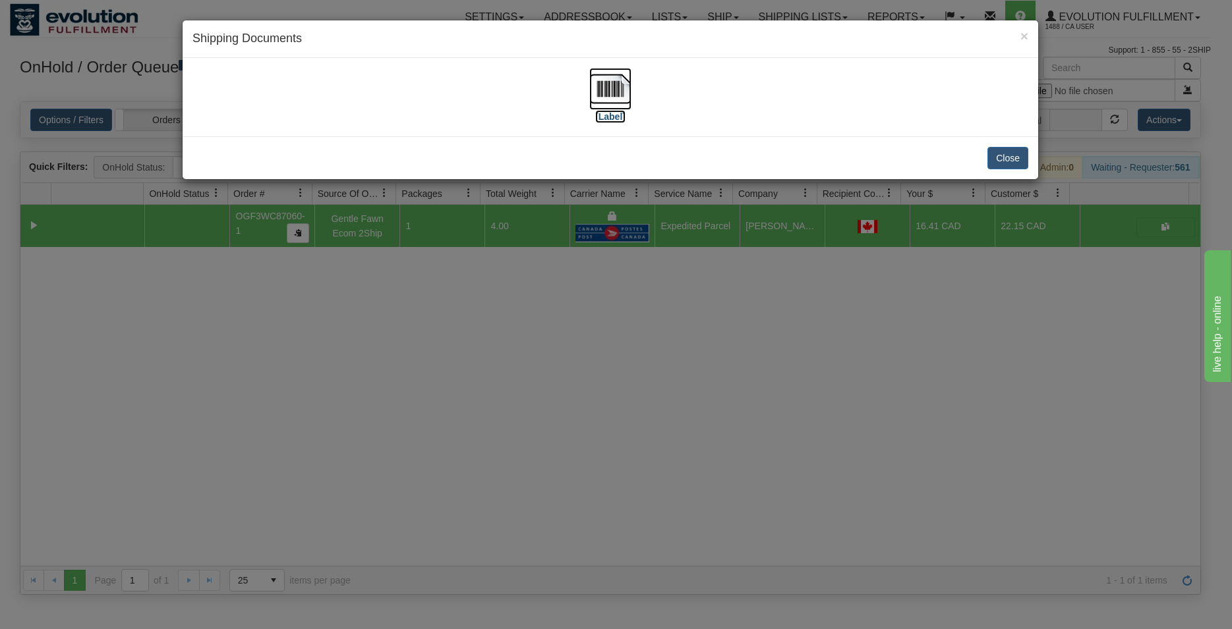
click at [604, 90] on img at bounding box center [610, 89] width 42 height 42
click at [992, 157] on button "Close" at bounding box center [1007, 158] width 41 height 22
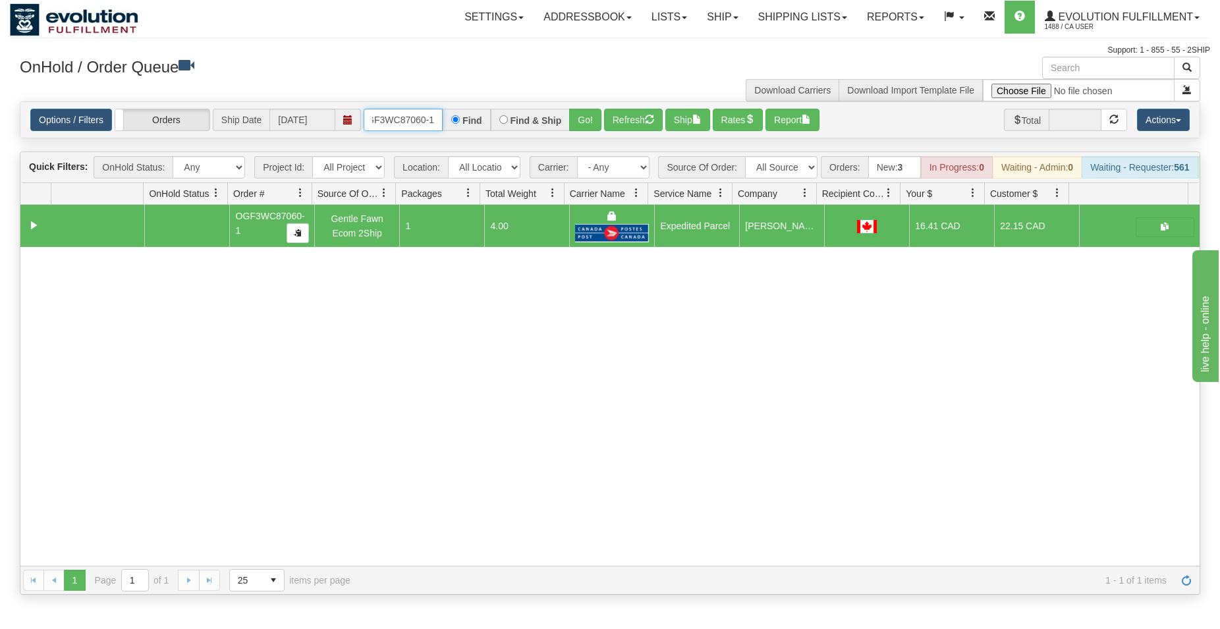
click at [410, 126] on input "OGF3WC87060-1" at bounding box center [403, 120] width 79 height 22
click at [585, 121] on button "Go!" at bounding box center [585, 120] width 32 height 22
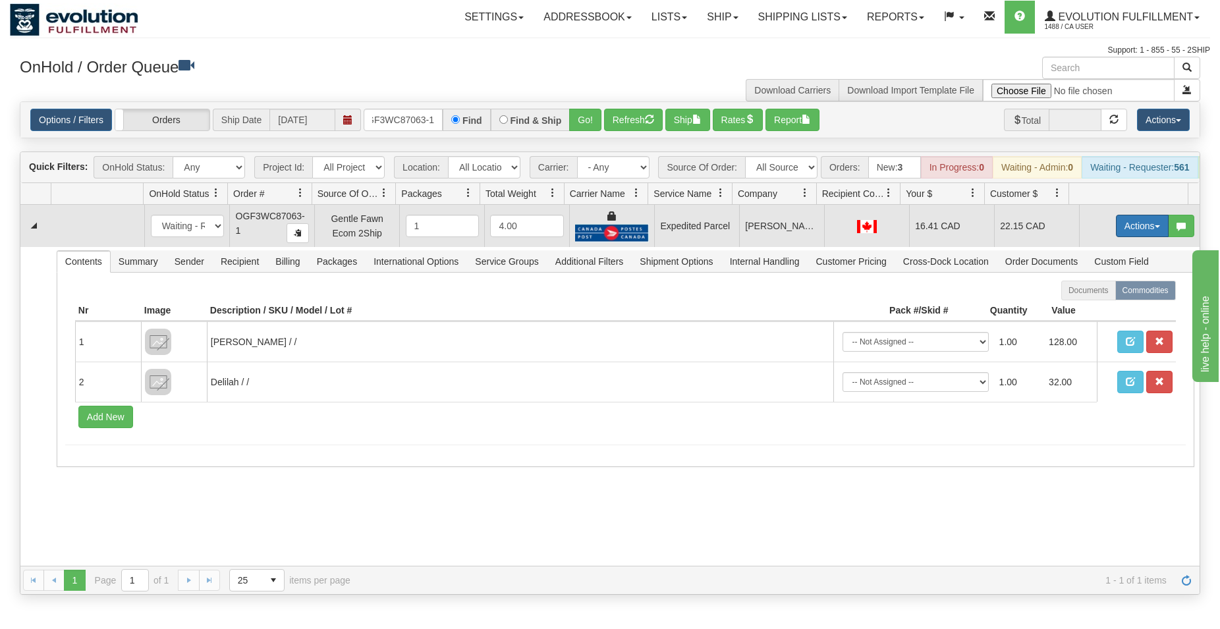
click at [1127, 237] on button "Actions" at bounding box center [1142, 226] width 53 height 22
click at [1086, 308] on span "Ship" at bounding box center [1090, 302] width 28 height 11
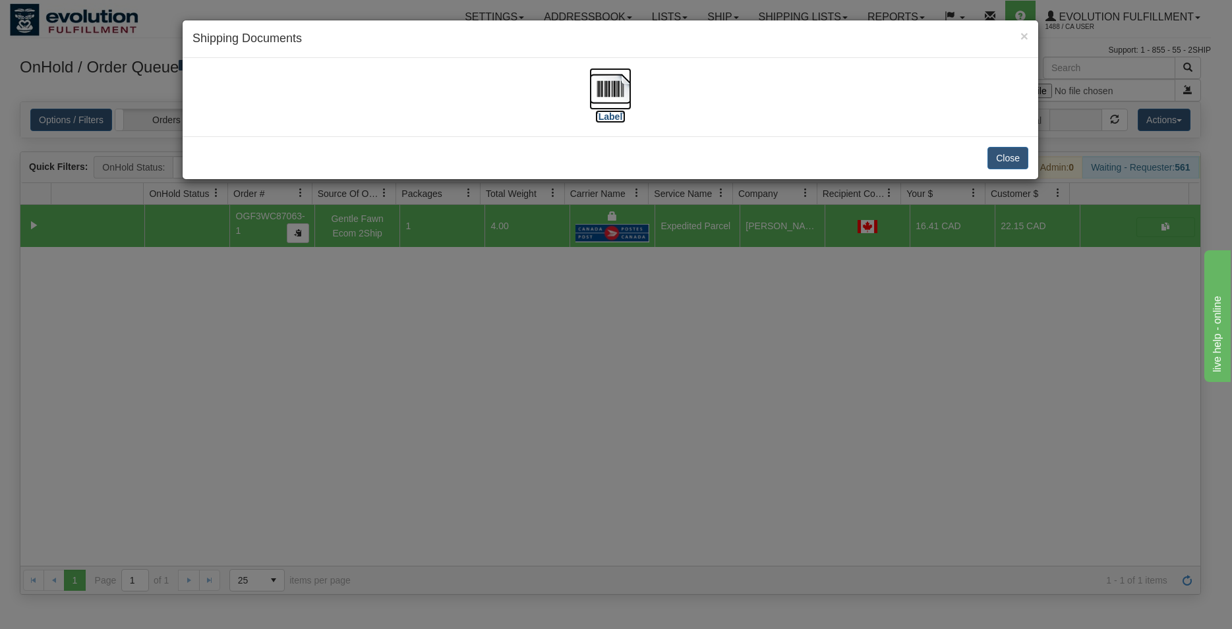
click at [594, 86] on img at bounding box center [610, 89] width 42 height 42
click at [1012, 155] on button "Close" at bounding box center [1007, 158] width 41 height 22
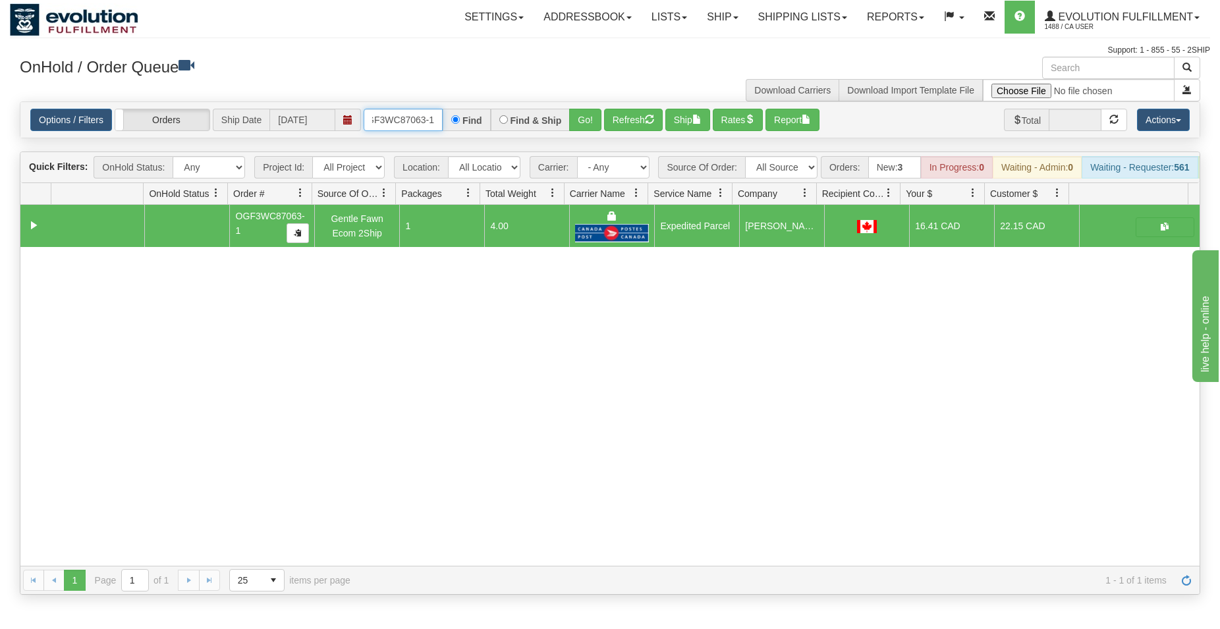
click at [414, 115] on input "OGF3WC87063-1" at bounding box center [403, 120] width 79 height 22
click at [593, 113] on button "Go!" at bounding box center [585, 120] width 32 height 22
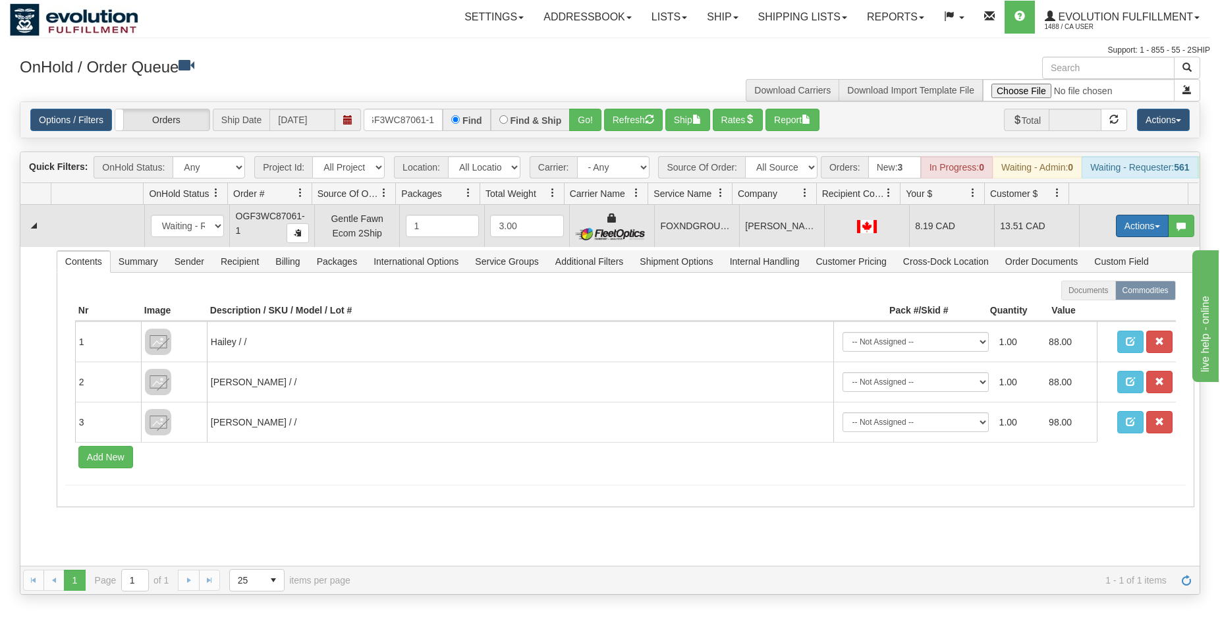
click at [1124, 233] on button "Actions" at bounding box center [1142, 226] width 53 height 22
click at [1079, 308] on span "Ship" at bounding box center [1090, 302] width 28 height 11
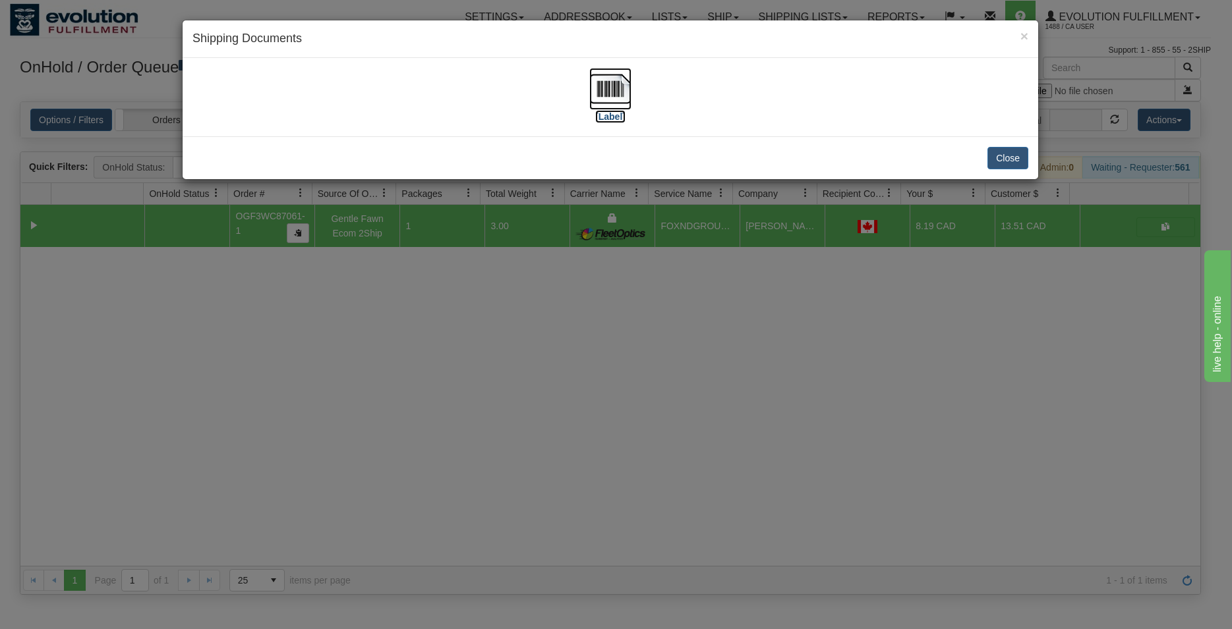
click at [604, 94] on img at bounding box center [610, 89] width 42 height 42
click at [1014, 163] on button "Close" at bounding box center [1007, 158] width 41 height 22
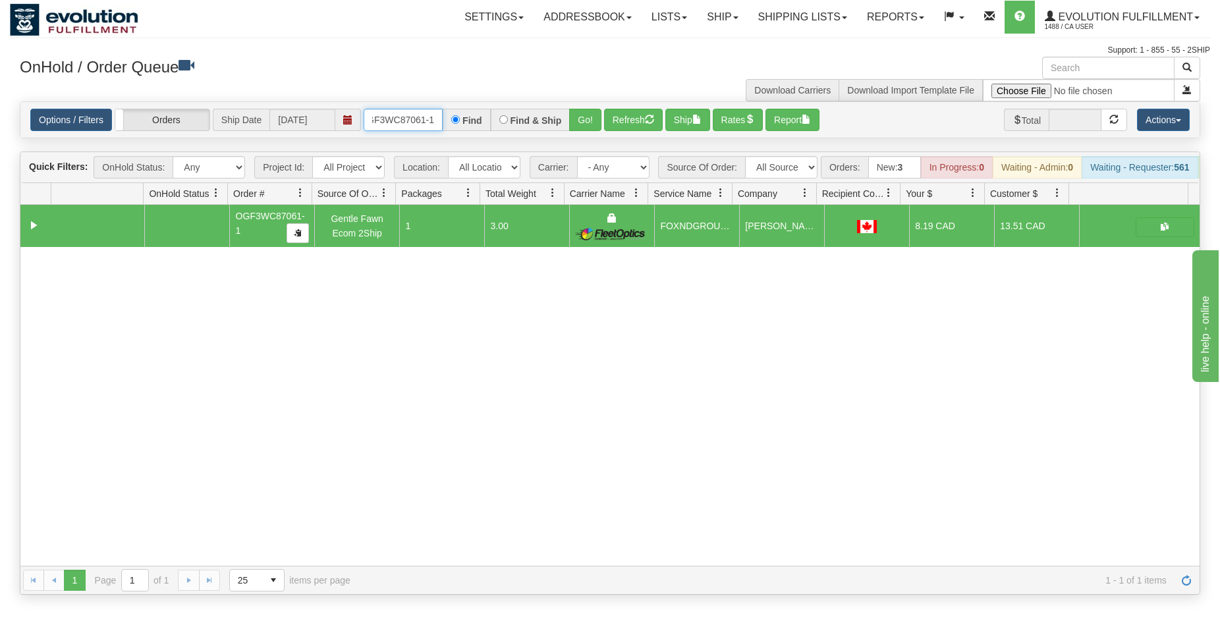
click at [414, 117] on input "OGF3WC87061-1" at bounding box center [403, 120] width 79 height 22
click at [584, 114] on button "Go!" at bounding box center [585, 120] width 32 height 22
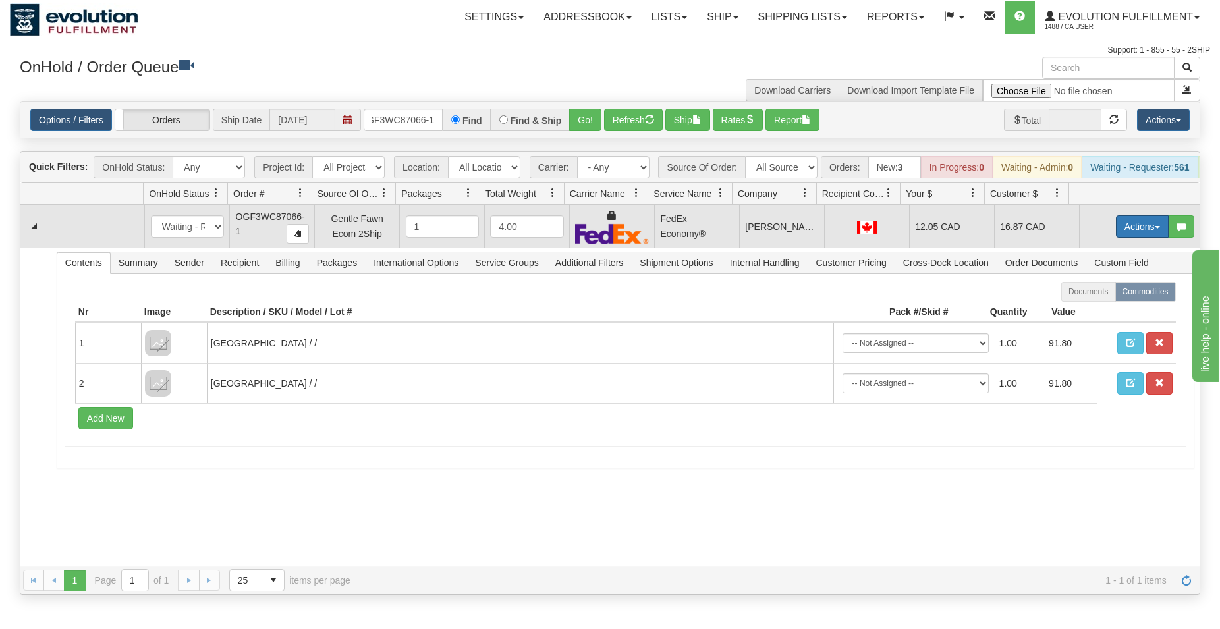
click at [1128, 237] on button "Actions" at bounding box center [1142, 226] width 53 height 22
click at [1084, 308] on span "Ship" at bounding box center [1090, 303] width 28 height 11
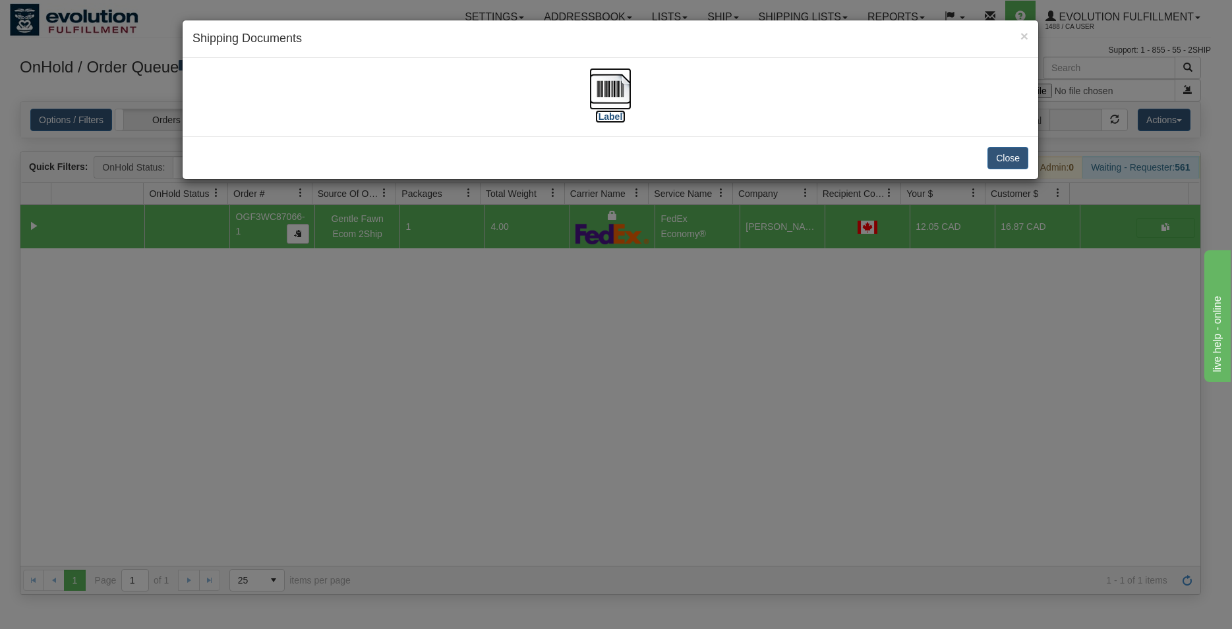
click at [619, 88] on img at bounding box center [610, 89] width 42 height 42
click at [1008, 158] on button "Close" at bounding box center [1007, 158] width 41 height 22
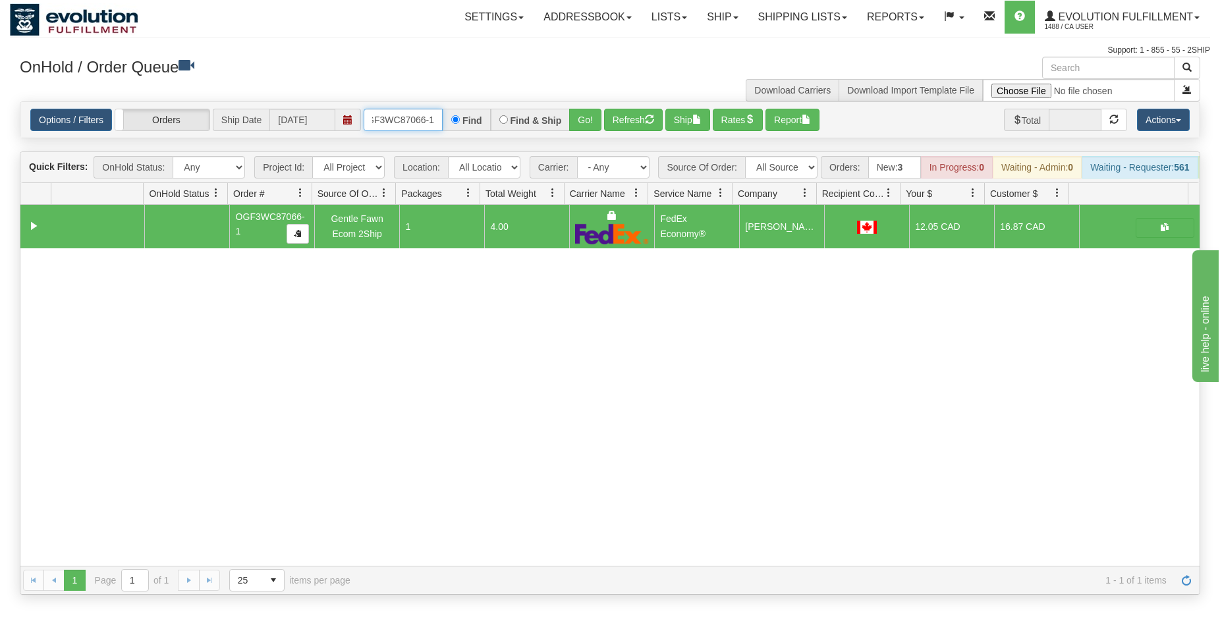
click at [408, 120] on input "OGF3WC87066-1" at bounding box center [403, 120] width 79 height 22
click at [585, 119] on button "Go!" at bounding box center [585, 120] width 32 height 22
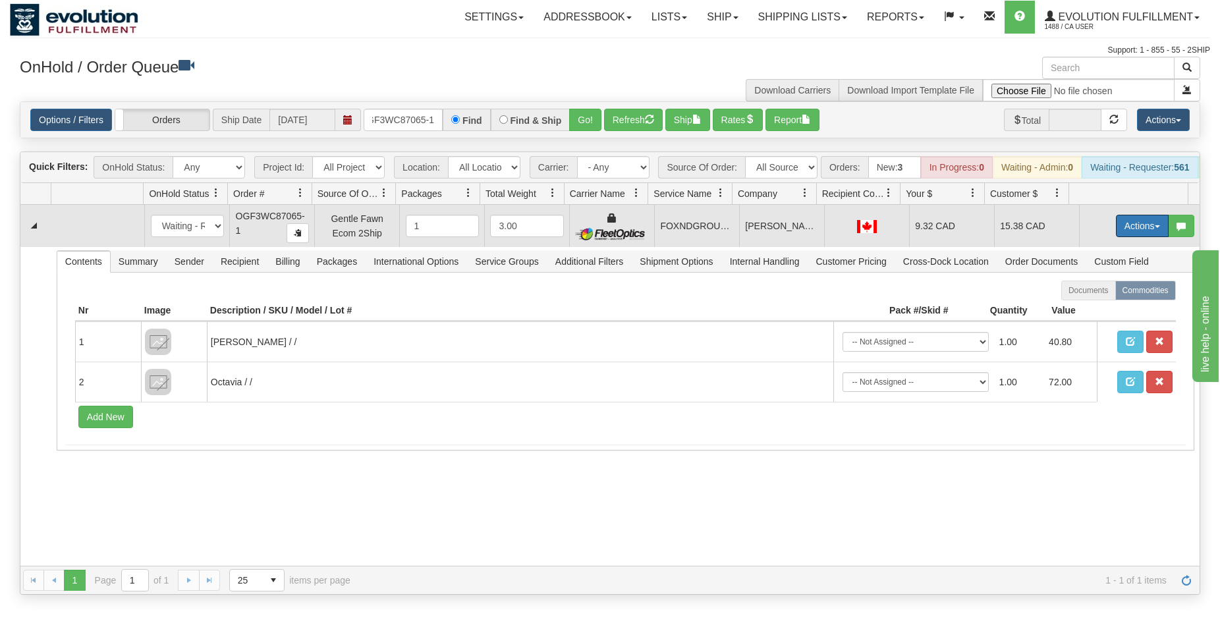
click at [1116, 237] on button "Actions" at bounding box center [1142, 226] width 53 height 22
click at [1081, 307] on link "Ship" at bounding box center [1115, 302] width 105 height 17
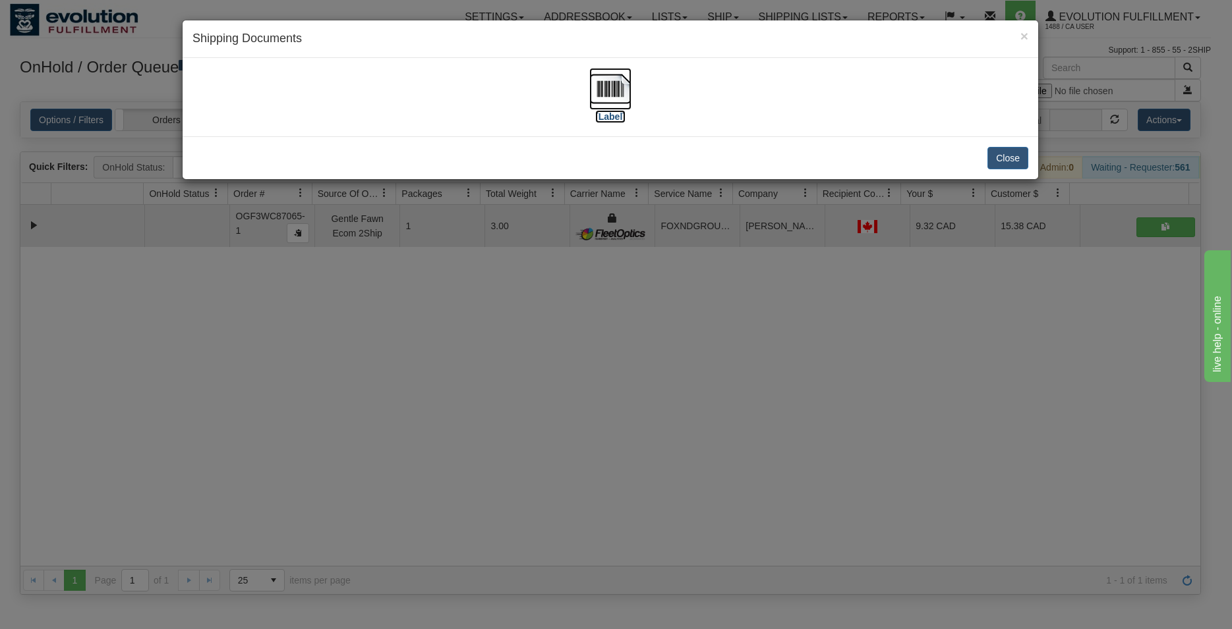
click at [610, 83] on img at bounding box center [610, 89] width 42 height 42
click at [994, 157] on button "Close" at bounding box center [1007, 158] width 41 height 22
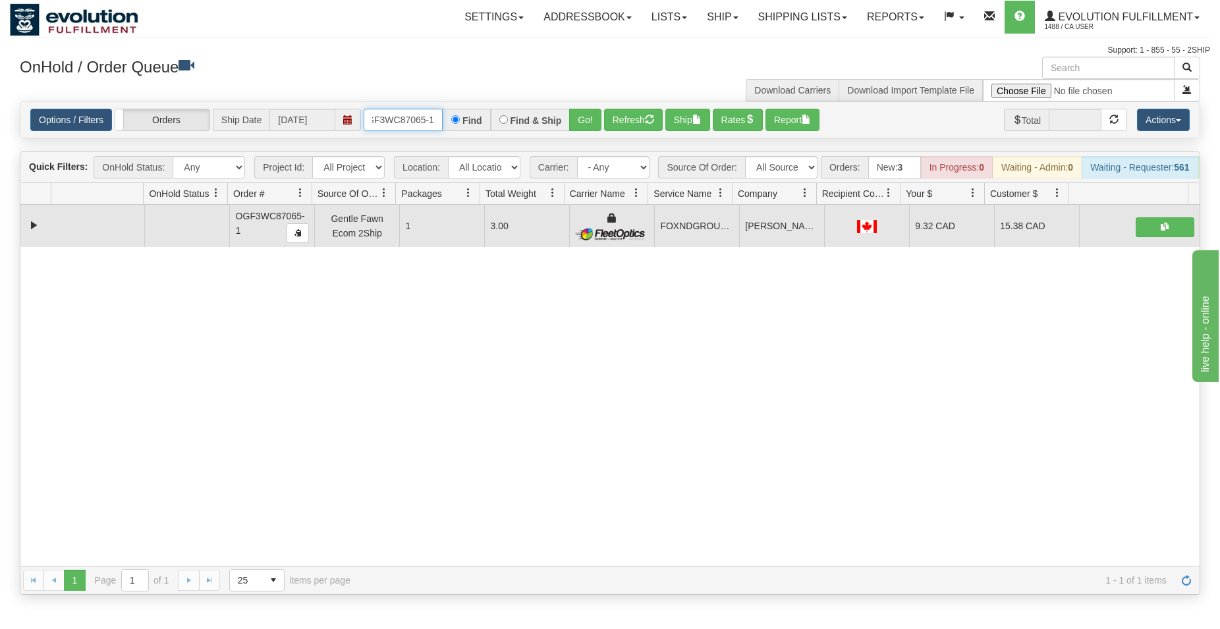
click at [416, 119] on input "OGF3WC87065-1" at bounding box center [403, 120] width 79 height 22
click at [588, 123] on button "Go!" at bounding box center [585, 120] width 32 height 22
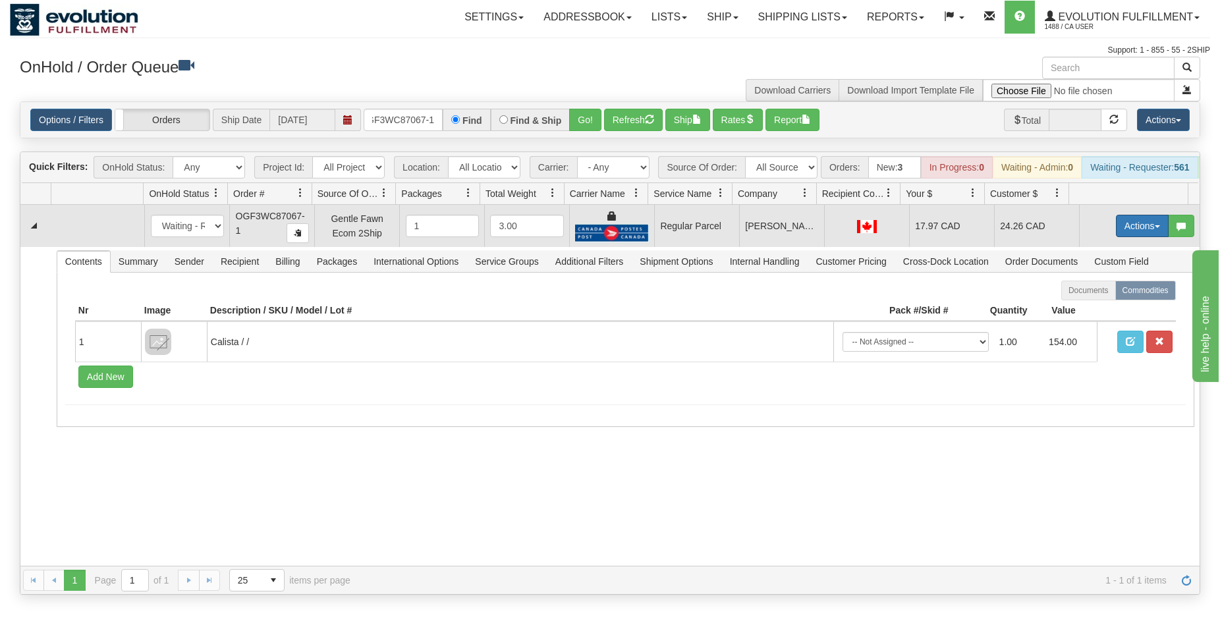
click at [1128, 227] on button "Actions" at bounding box center [1142, 226] width 53 height 22
click at [1095, 291] on span "Rate All Services" at bounding box center [1115, 285] width 79 height 11
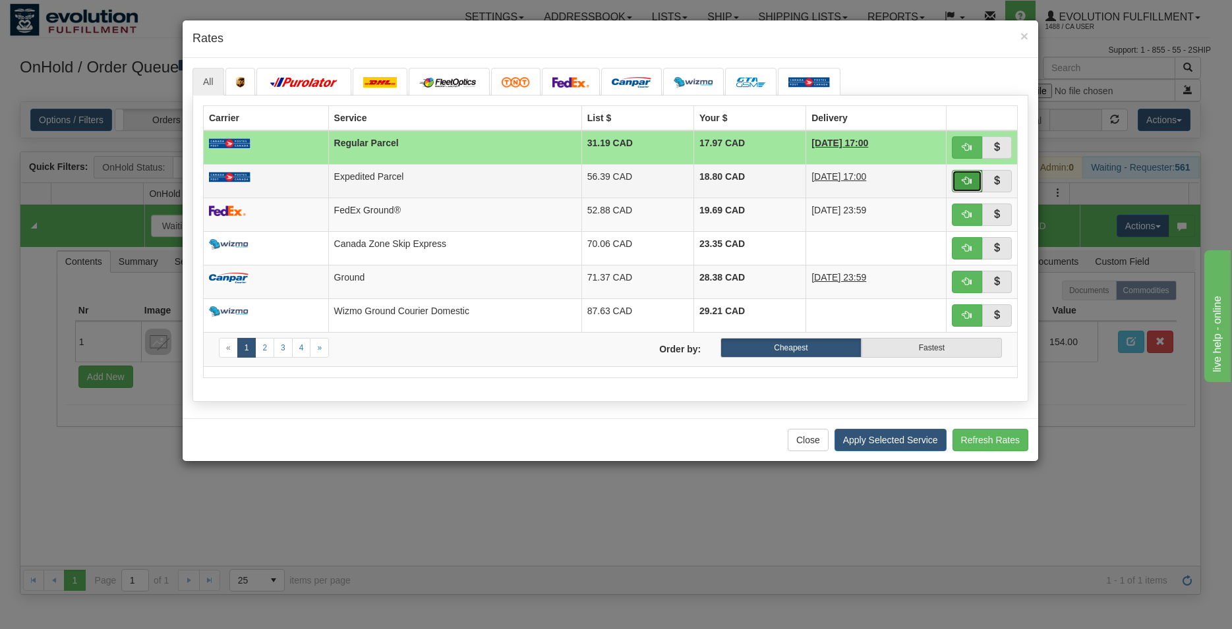
click at [959, 183] on button "button" at bounding box center [966, 181] width 30 height 22
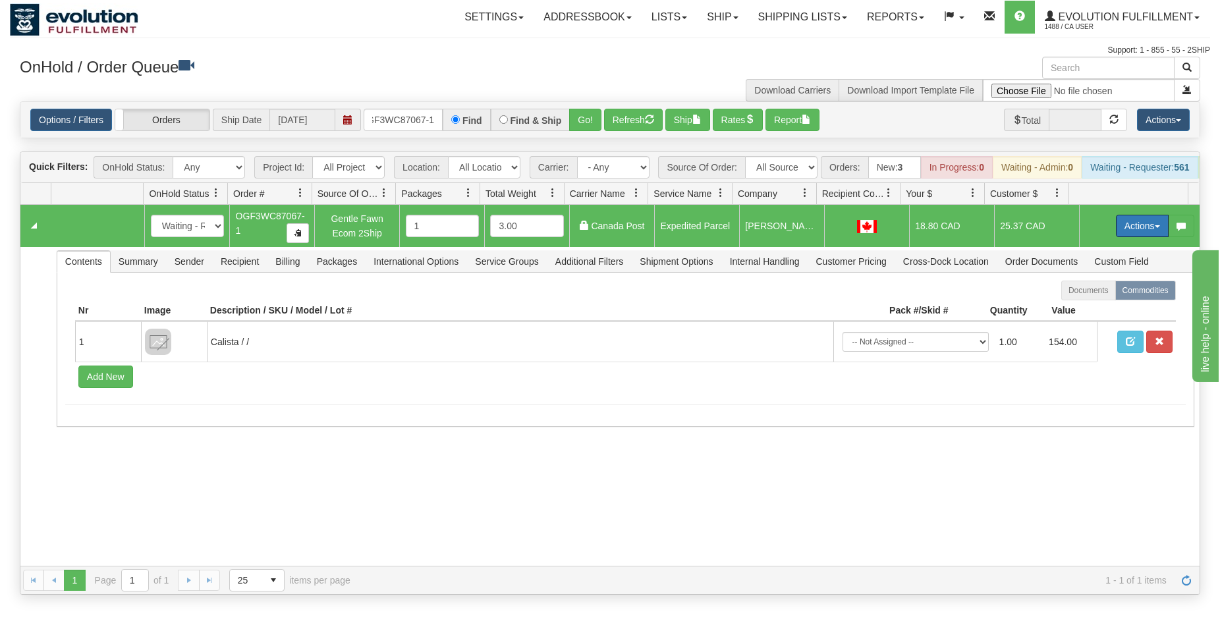
drag, startPoint x: 1136, startPoint y: 235, endPoint x: 1104, endPoint y: 256, distance: 38.4
click at [1136, 234] on button "Actions" at bounding box center [1142, 226] width 53 height 22
click at [1076, 308] on span "Ship" at bounding box center [1090, 302] width 28 height 11
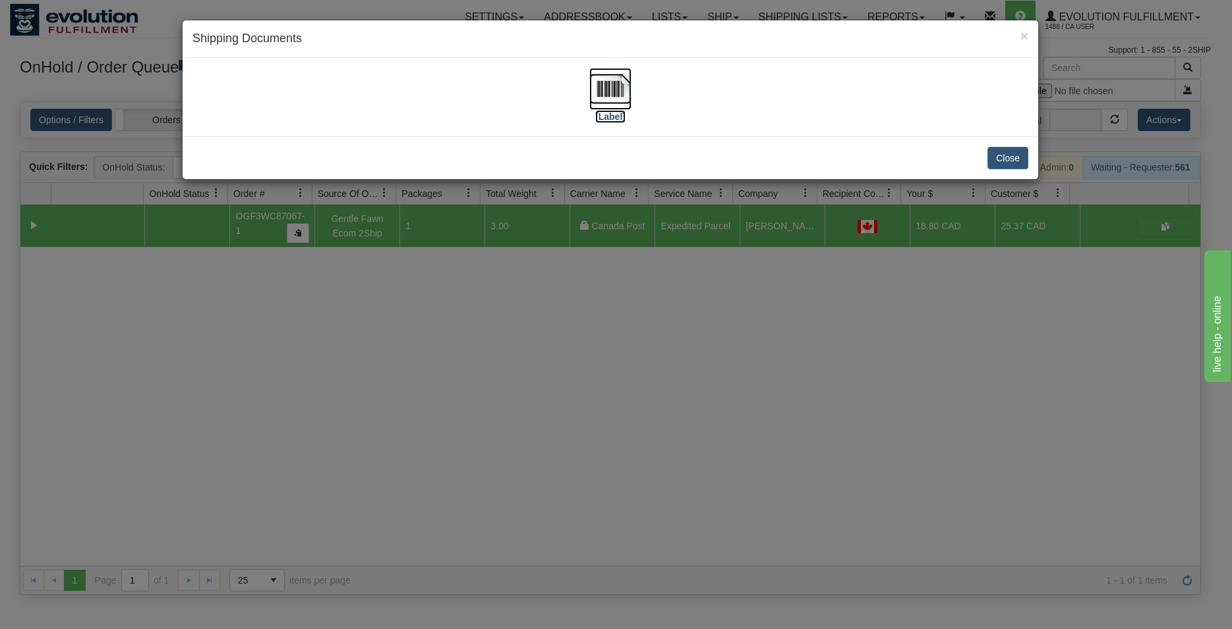
click at [600, 80] on img at bounding box center [610, 89] width 42 height 42
click at [1011, 157] on button "Close" at bounding box center [1007, 158] width 41 height 22
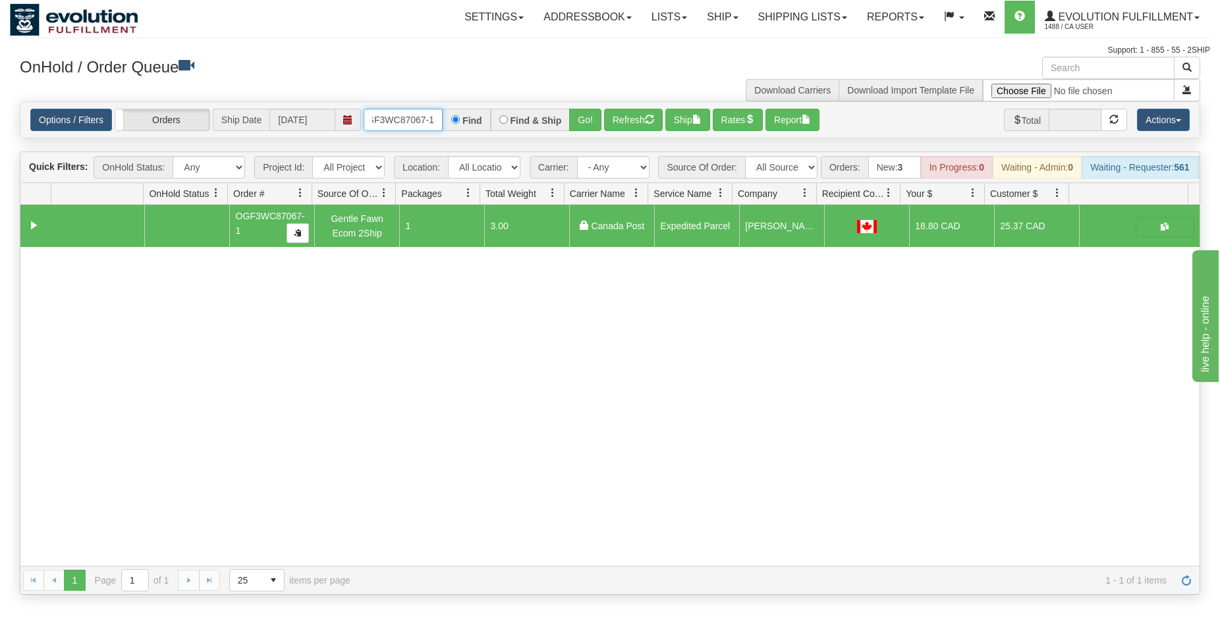
click at [416, 125] on input "OGF3WC87067-1" at bounding box center [403, 120] width 79 height 22
click at [592, 119] on button "Go!" at bounding box center [585, 120] width 32 height 22
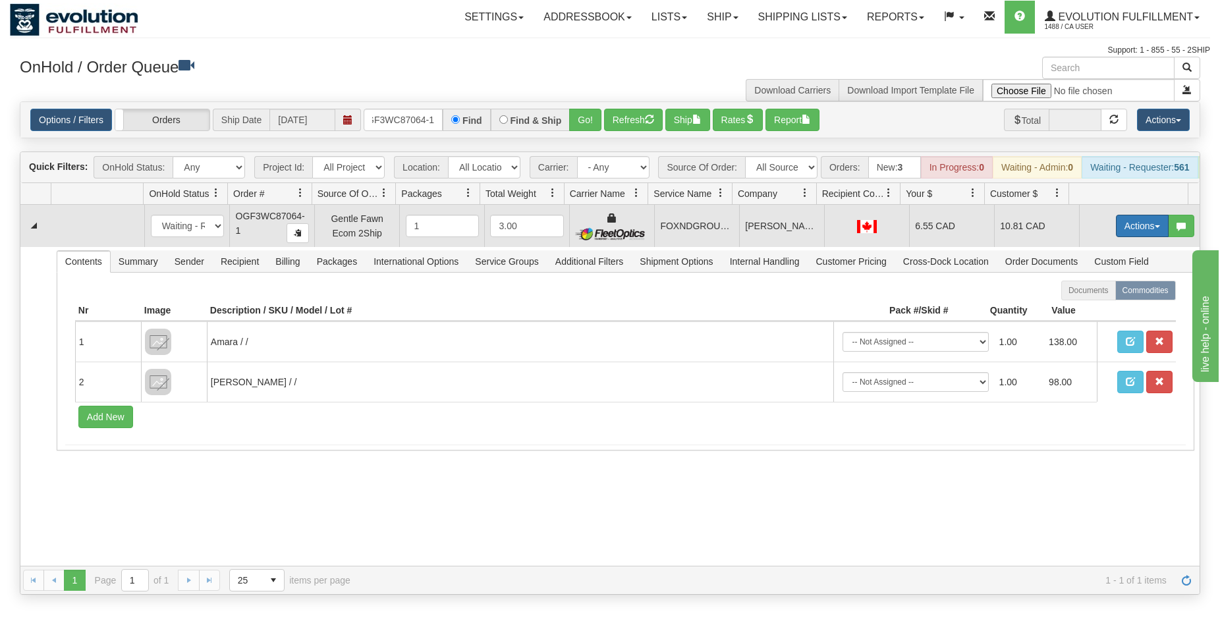
click at [1116, 237] on button "Actions" at bounding box center [1142, 226] width 53 height 22
click at [1081, 308] on span "Ship" at bounding box center [1090, 302] width 28 height 11
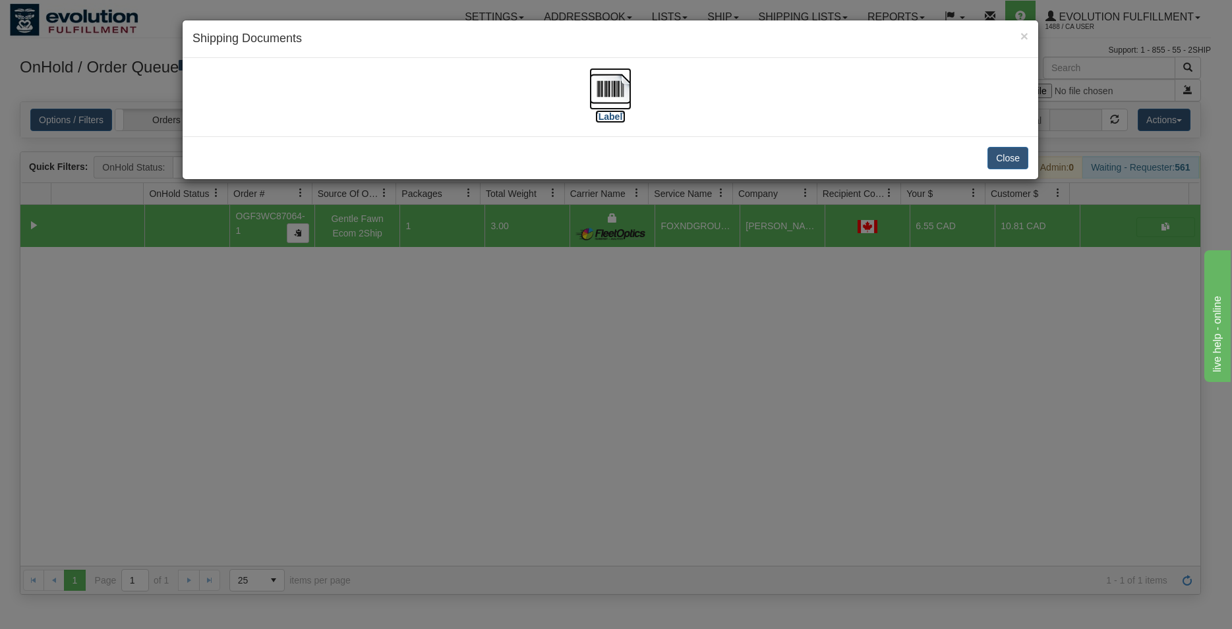
click at [599, 94] on img at bounding box center [610, 89] width 42 height 42
click at [999, 154] on button "Close" at bounding box center [1007, 158] width 41 height 22
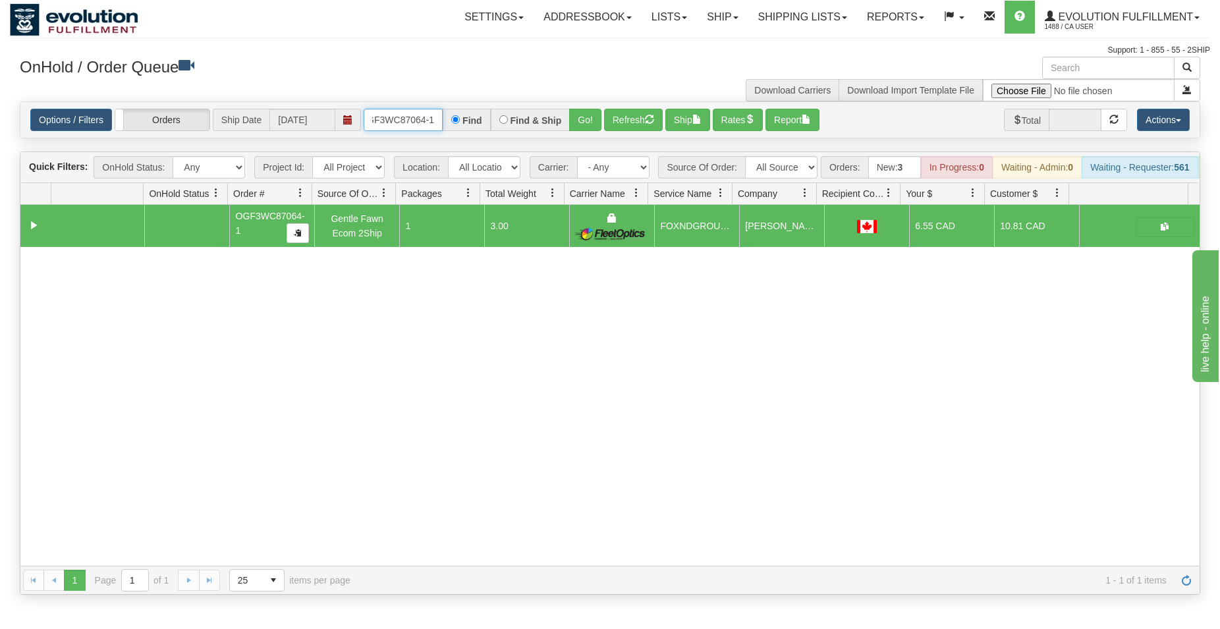
click at [409, 123] on input "OGF3WC87064-1" at bounding box center [403, 120] width 79 height 22
click at [586, 121] on button "Go!" at bounding box center [585, 120] width 32 height 22
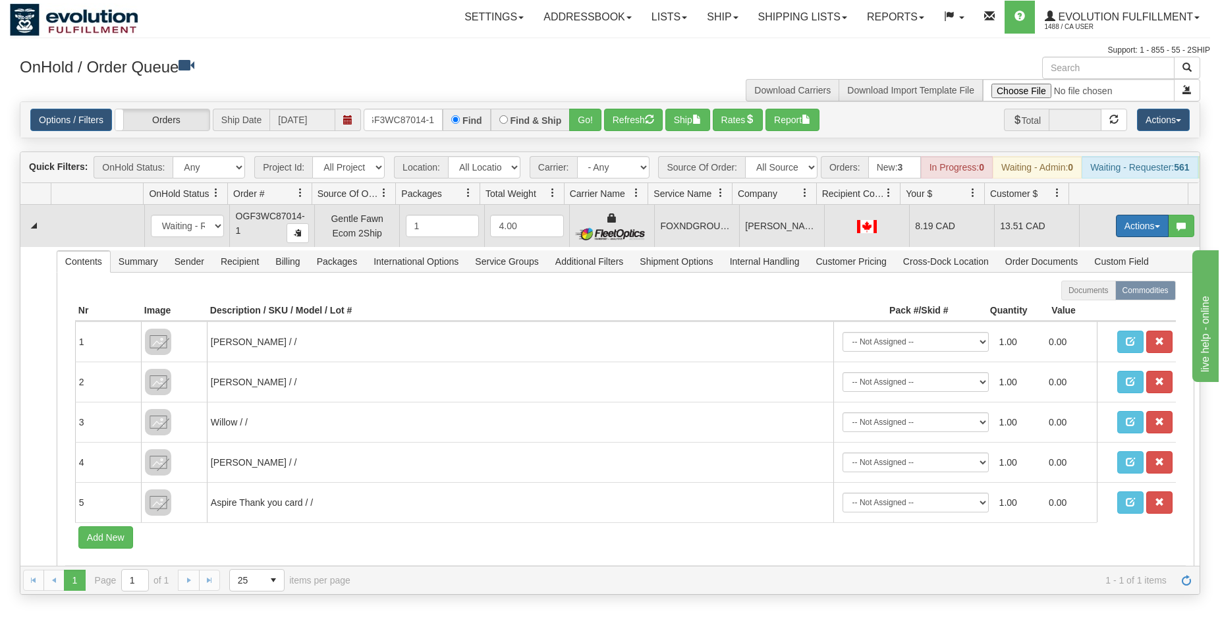
click at [1142, 229] on button "Actions" at bounding box center [1142, 226] width 53 height 22
click at [1083, 308] on span "Ship" at bounding box center [1090, 302] width 28 height 11
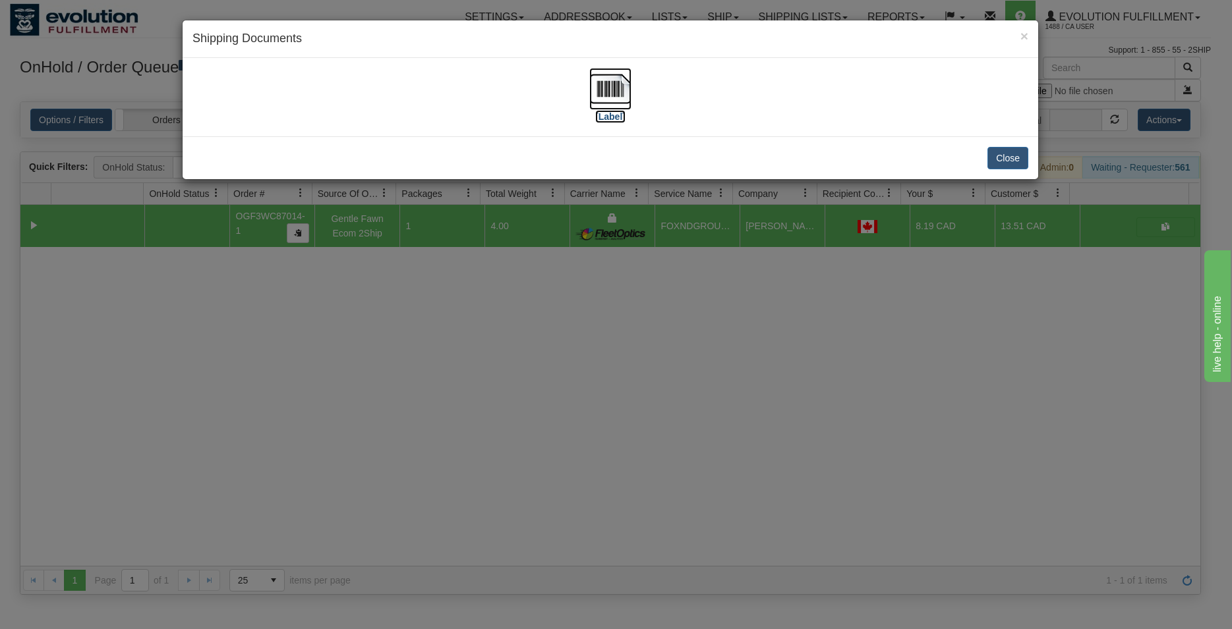
click at [613, 86] on img at bounding box center [610, 89] width 42 height 42
click at [996, 155] on button "Close" at bounding box center [1007, 158] width 41 height 22
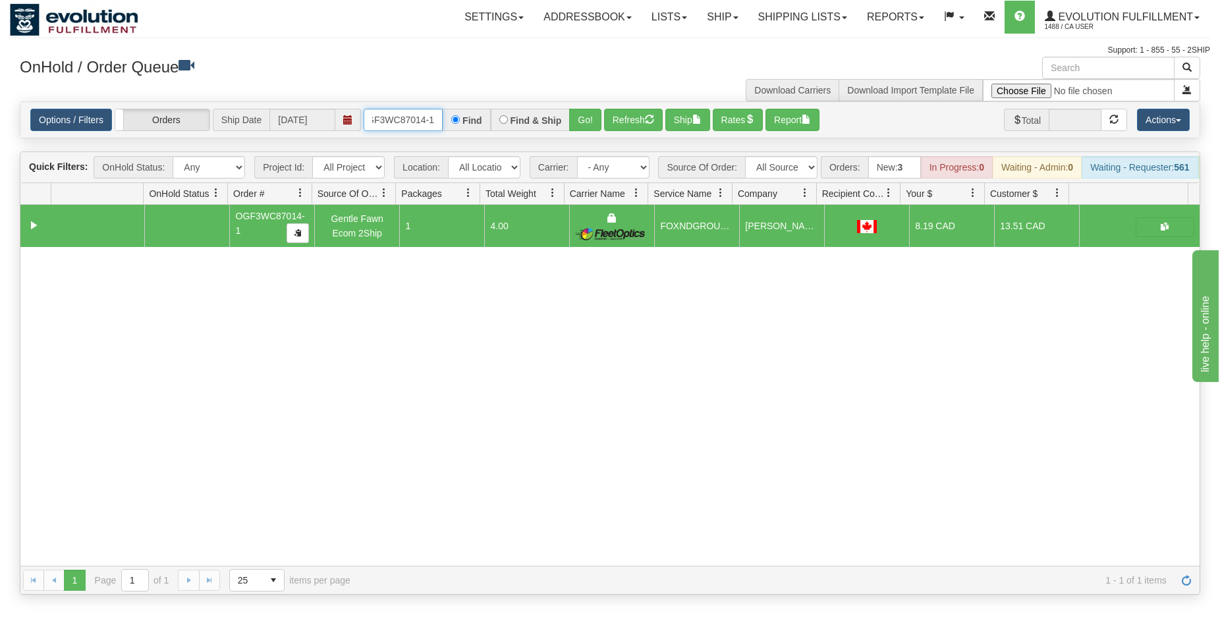
click at [413, 113] on input "OGF3WC87014-1" at bounding box center [403, 120] width 79 height 22
type input "OGF3WC87016-1"
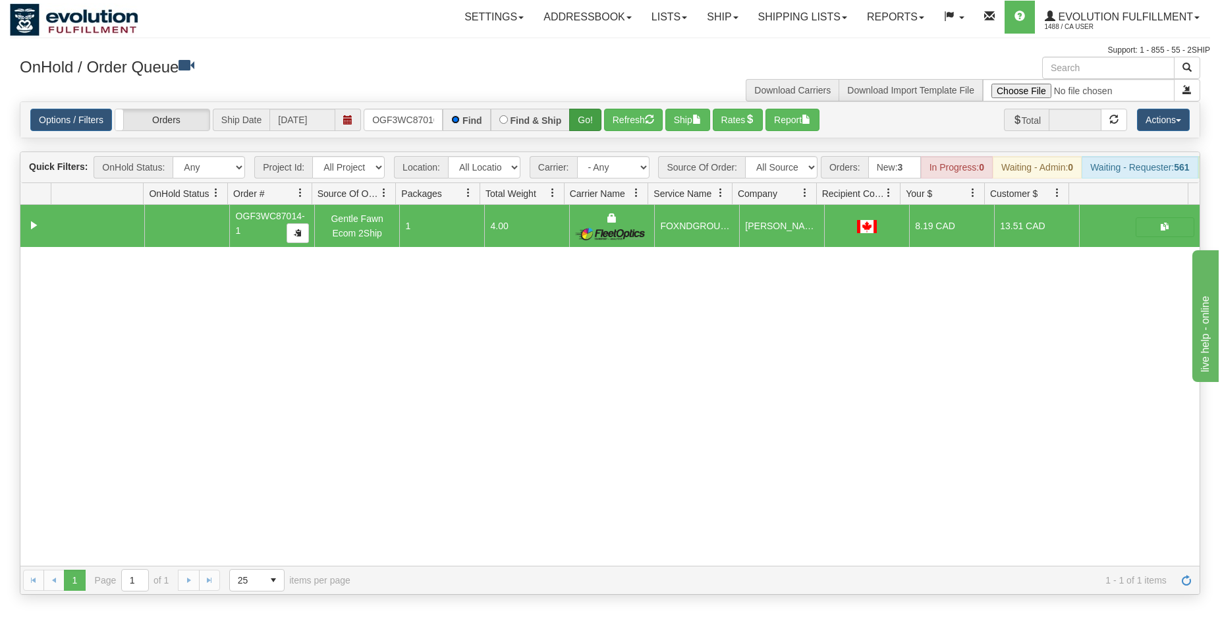
scroll to position [0, 13]
click at [592, 111] on button "Go!" at bounding box center [585, 120] width 32 height 22
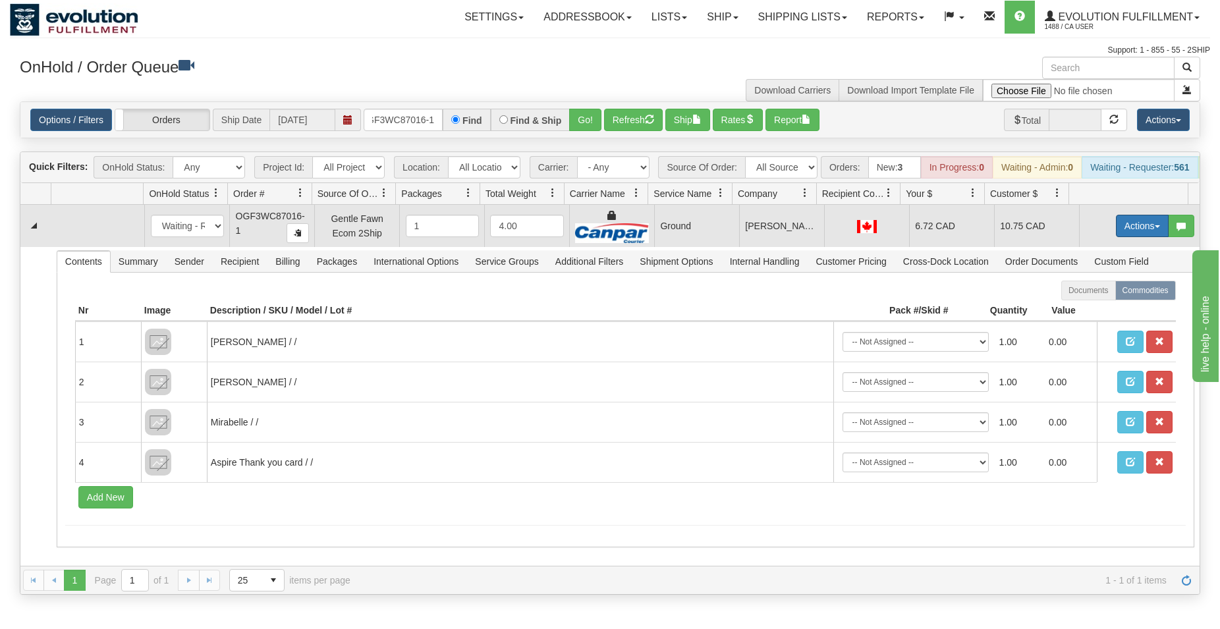
click at [1123, 237] on button "Actions" at bounding box center [1142, 226] width 53 height 22
click at [1086, 291] on span "Rate All Services" at bounding box center [1115, 285] width 79 height 11
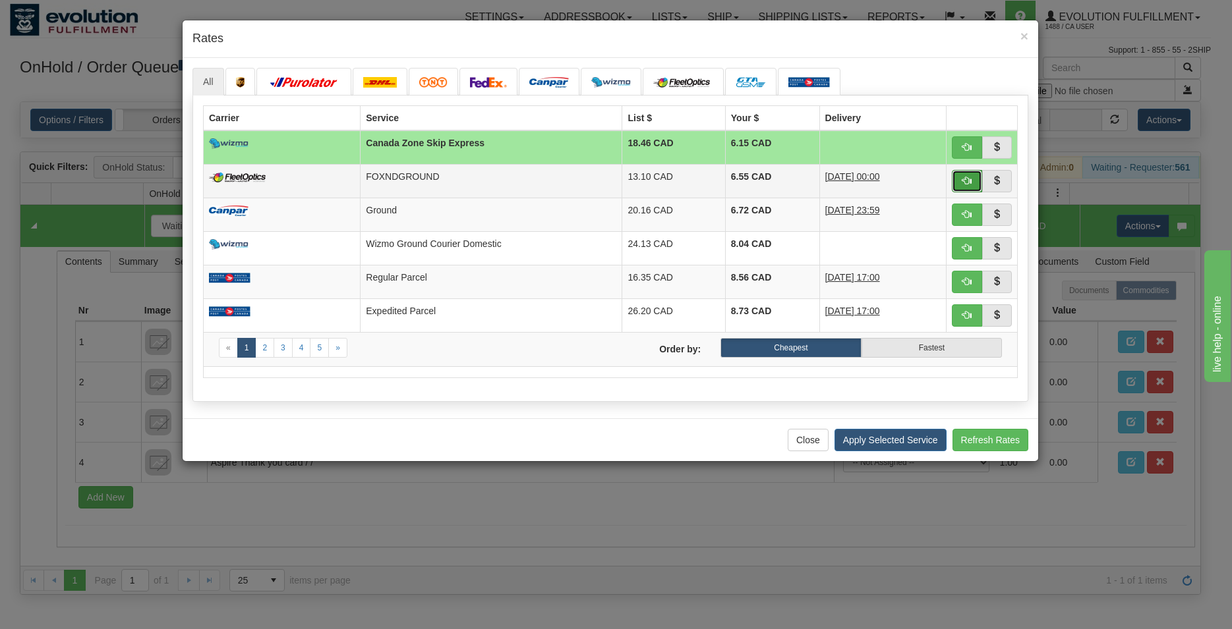
click at [965, 171] on button "button" at bounding box center [966, 181] width 30 height 22
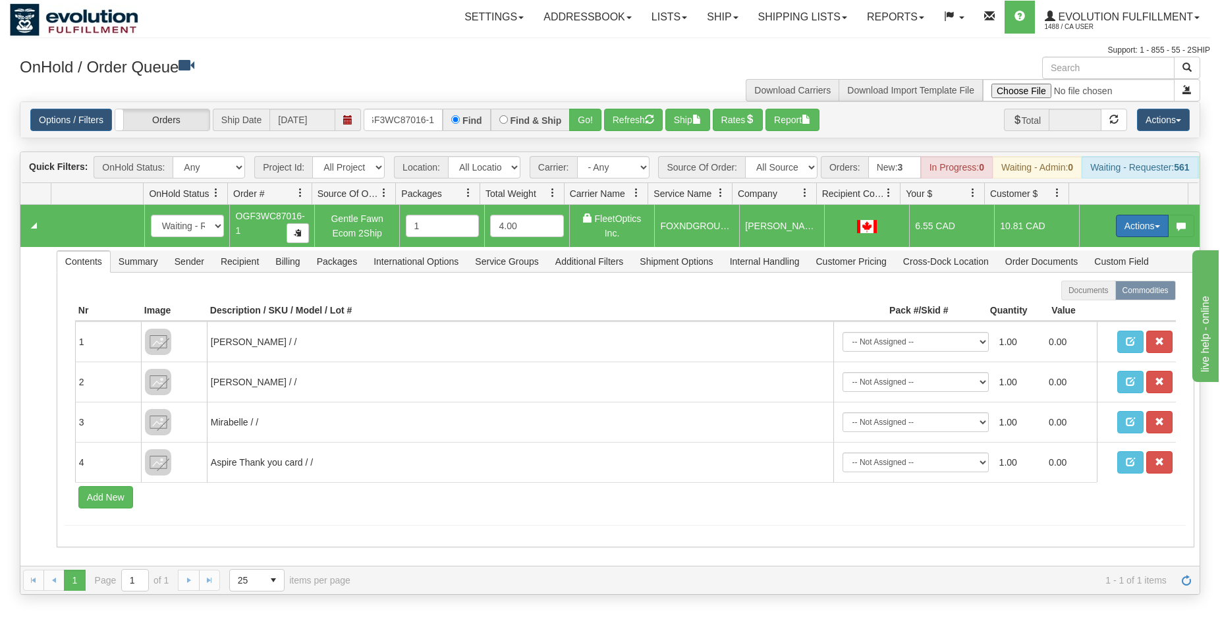
click at [1116, 237] on button "Actions" at bounding box center [1142, 226] width 53 height 22
click at [1082, 308] on span "Ship" at bounding box center [1090, 302] width 28 height 11
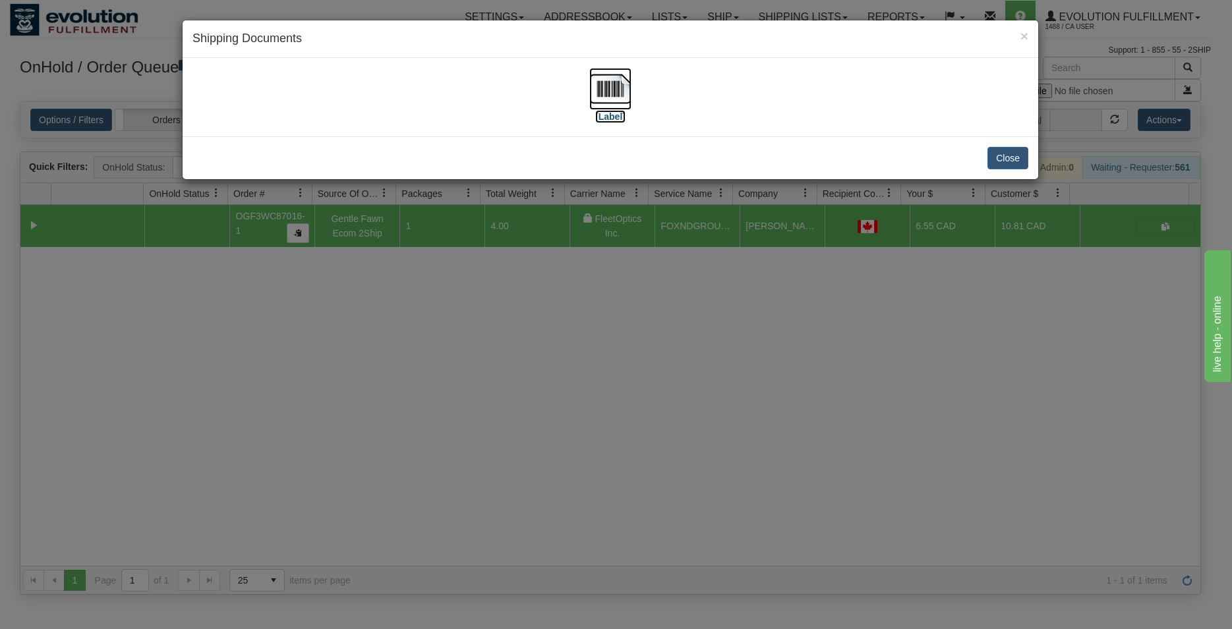
click at [598, 85] on img at bounding box center [610, 89] width 42 height 42
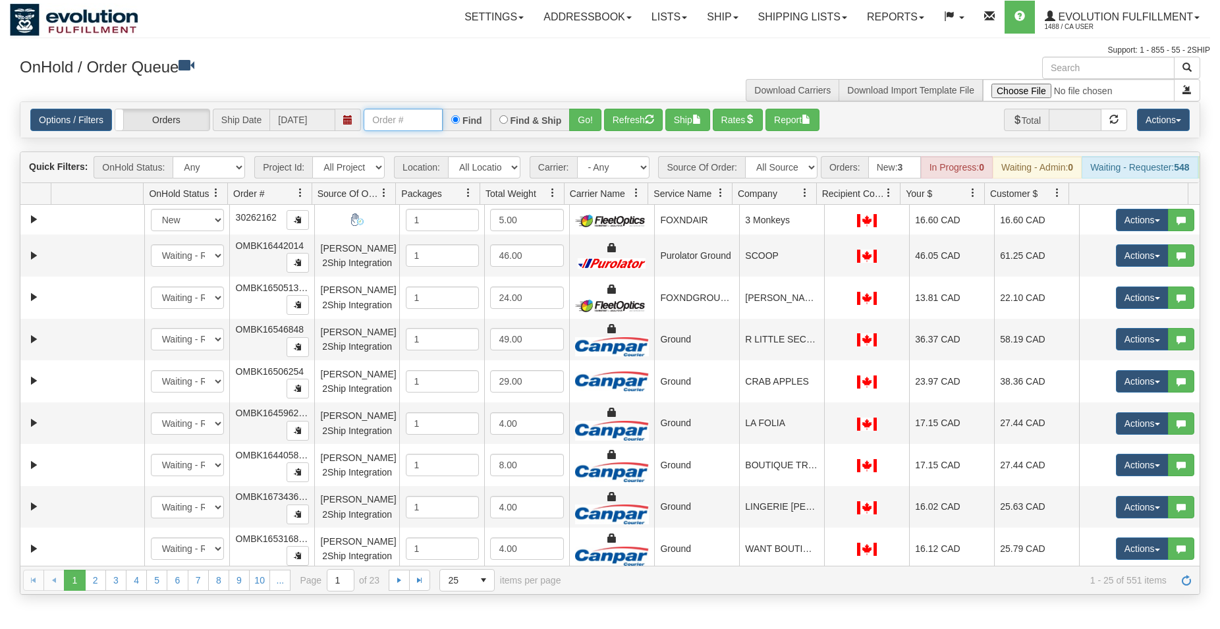
click at [428, 121] on input "text" at bounding box center [403, 120] width 79 height 22
click at [588, 120] on button "Go!" at bounding box center [585, 120] width 32 height 22
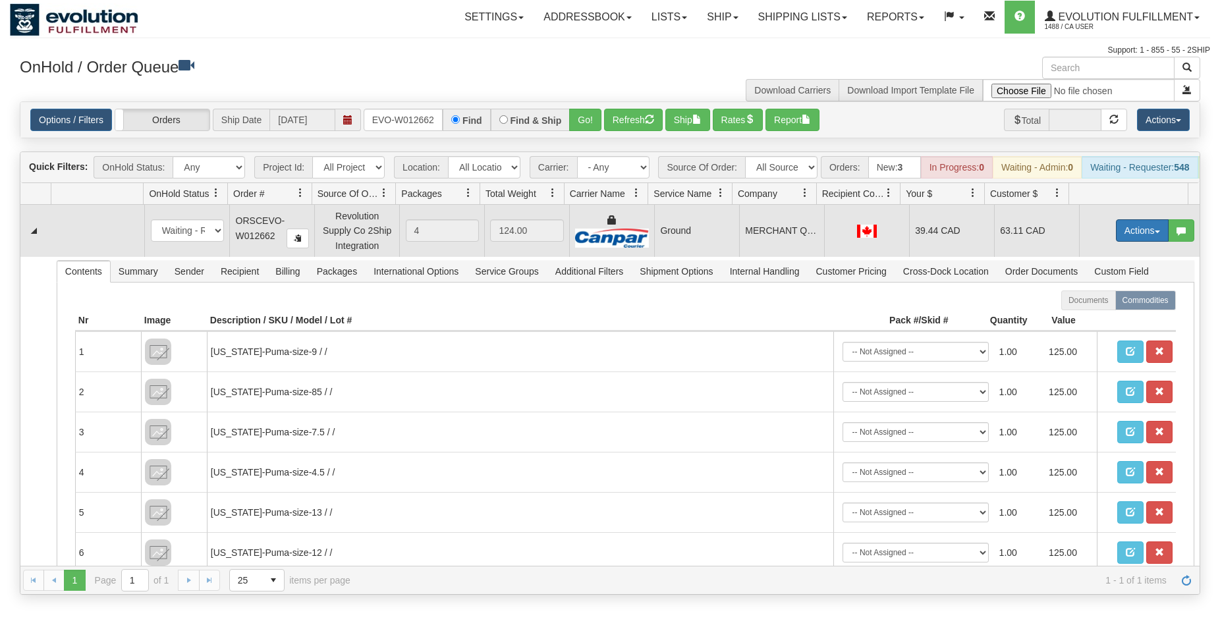
click at [1131, 242] on button "Actions" at bounding box center [1142, 230] width 53 height 22
click at [1079, 312] on span "Ship" at bounding box center [1090, 307] width 28 height 11
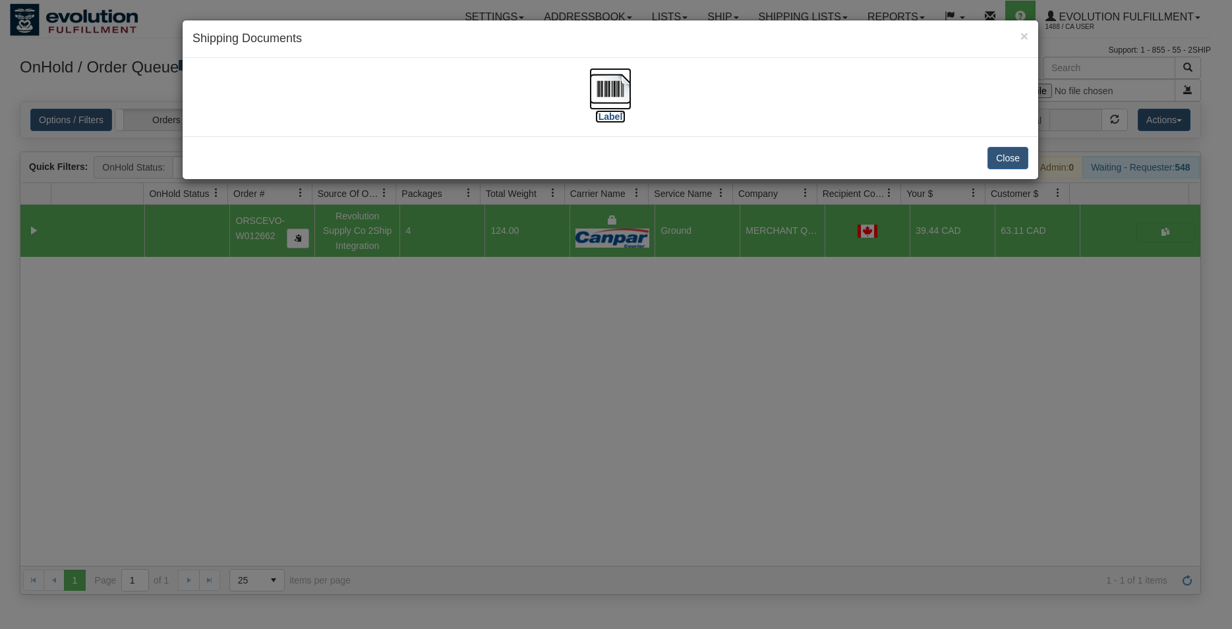
click at [600, 88] on img at bounding box center [610, 89] width 42 height 42
click at [1016, 160] on button "Close" at bounding box center [1007, 158] width 41 height 22
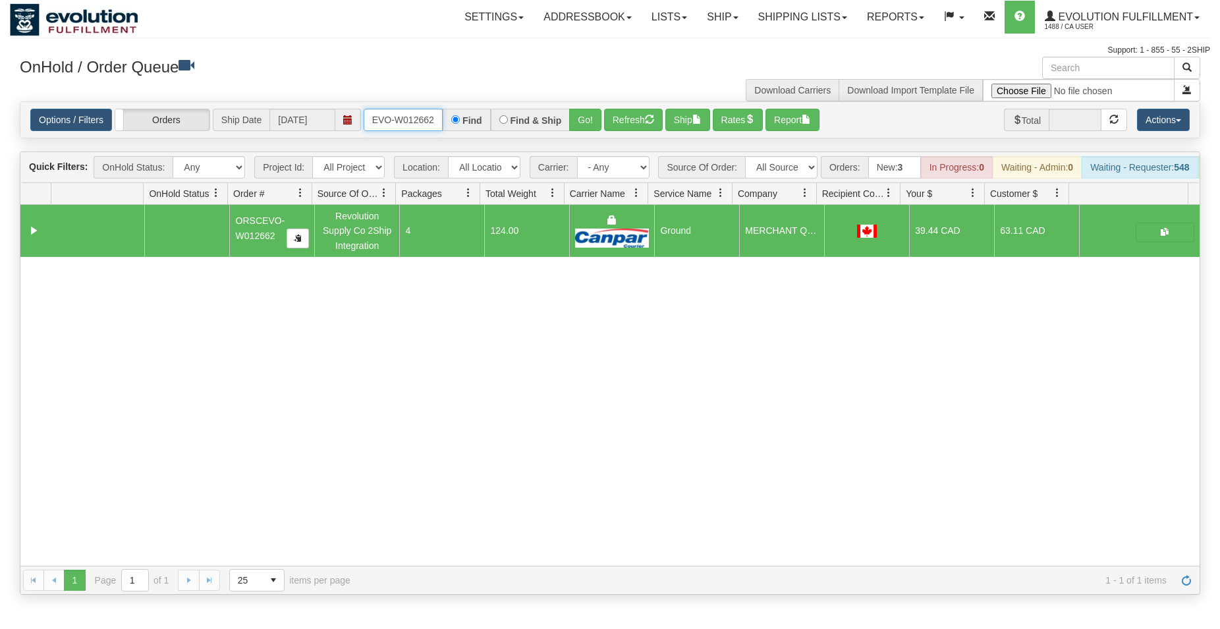
click at [403, 125] on input "ORSCEVO-W012662" at bounding box center [403, 120] width 79 height 22
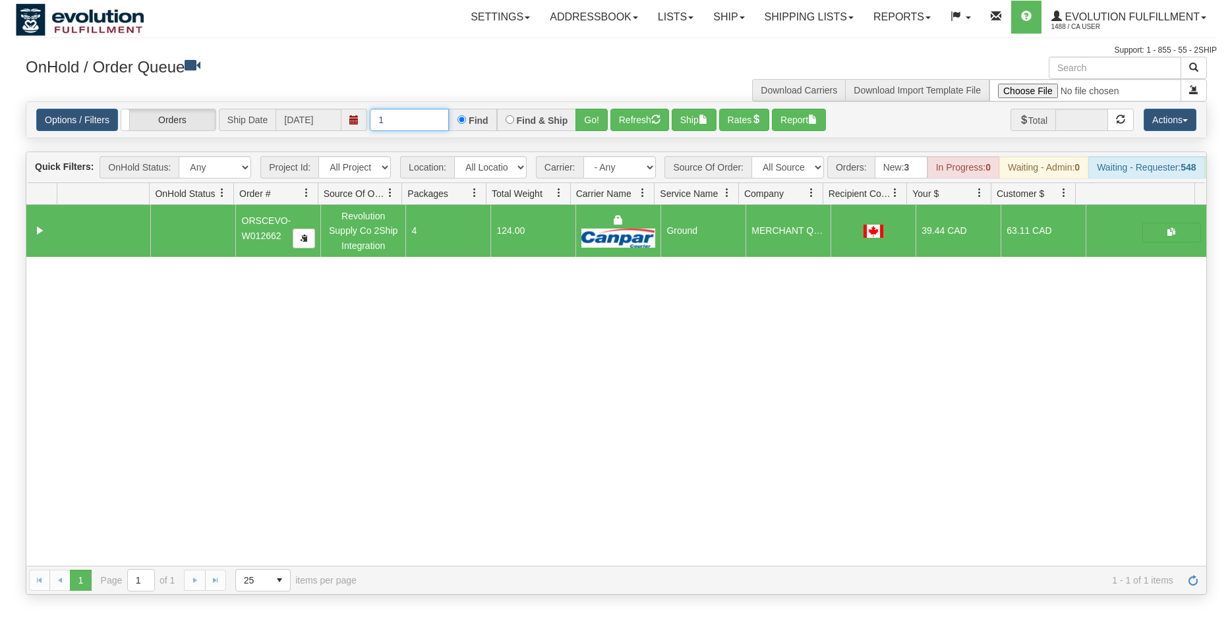
scroll to position [0, 0]
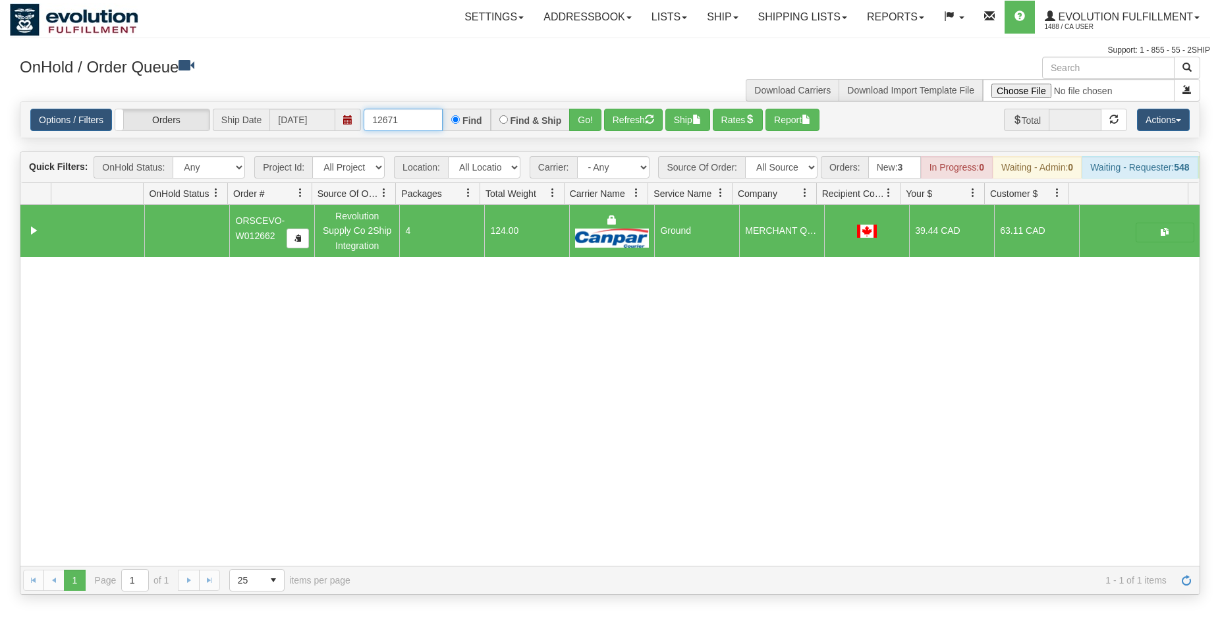
type input "12671"
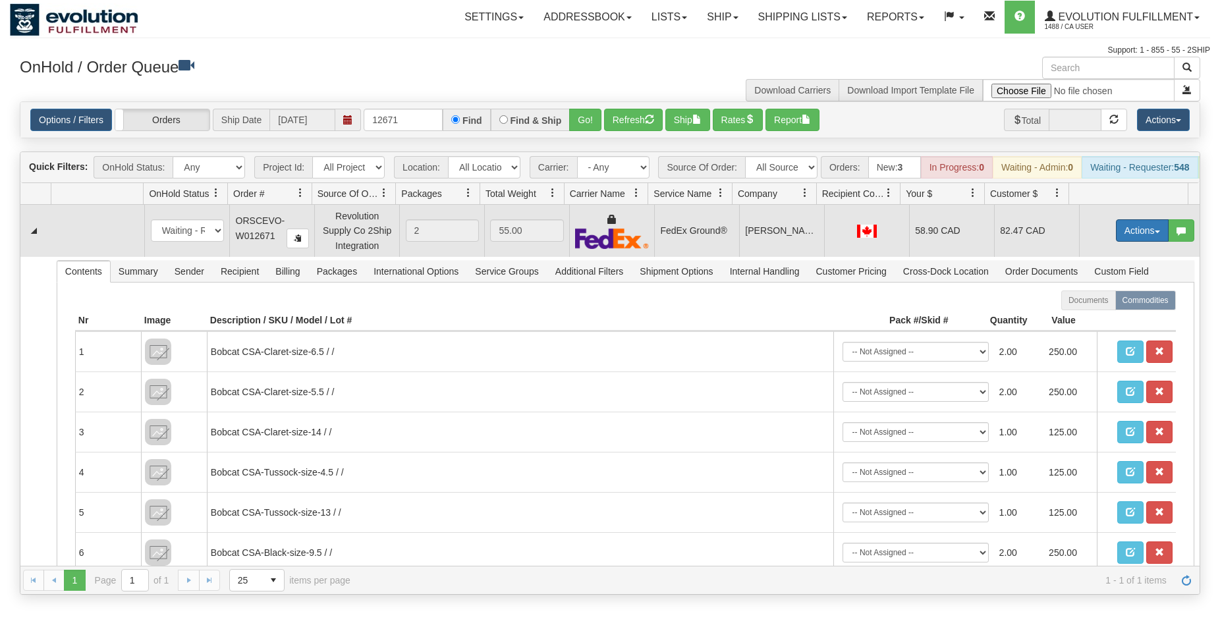
click at [1131, 241] on button "Actions" at bounding box center [1142, 230] width 53 height 22
click at [1094, 295] on span "Rate All Services" at bounding box center [1115, 290] width 79 height 11
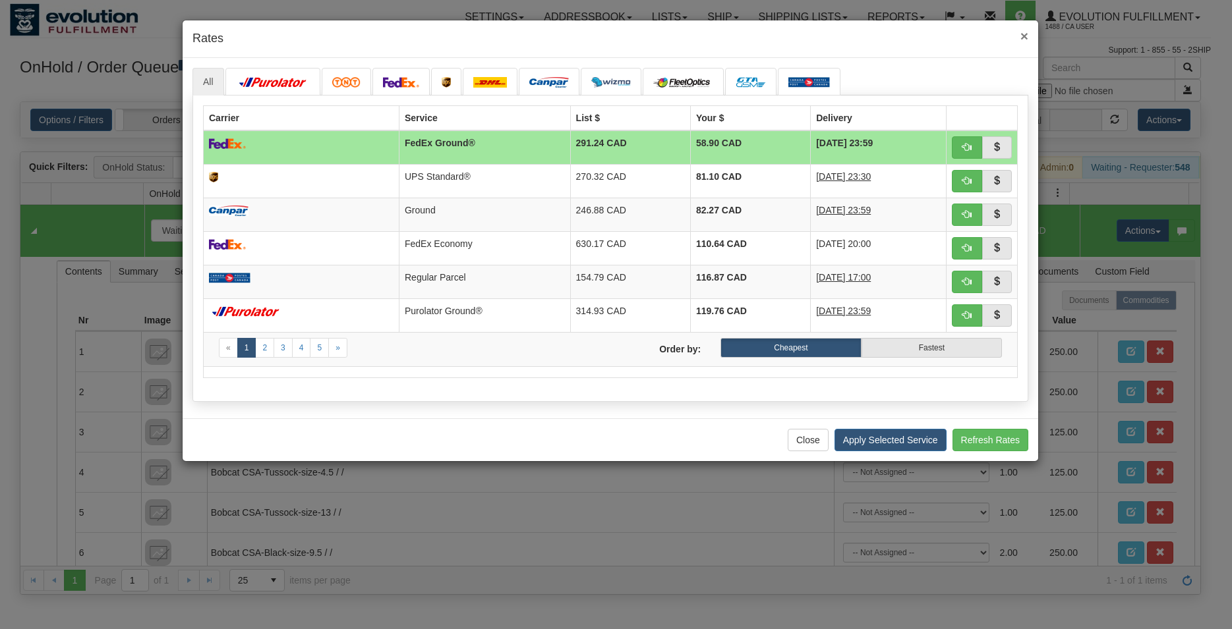
click at [1025, 38] on span "×" at bounding box center [1024, 35] width 8 height 15
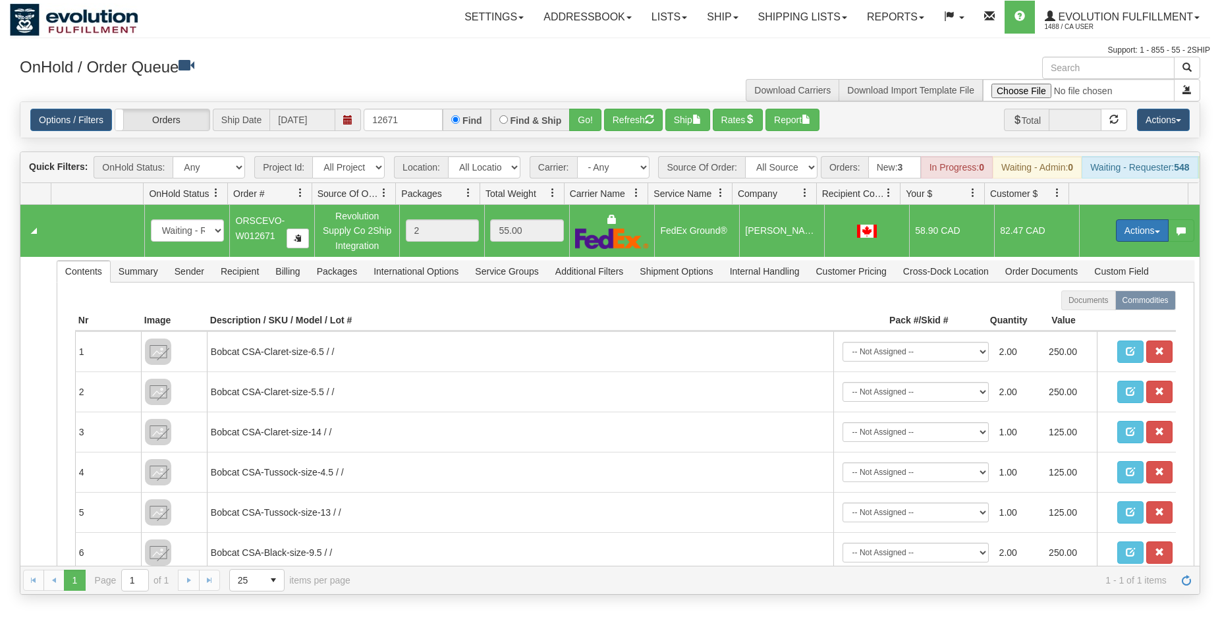
click at [1132, 235] on button "Actions" at bounding box center [1142, 230] width 53 height 22
click at [1088, 312] on span "Ship" at bounding box center [1090, 307] width 28 height 11
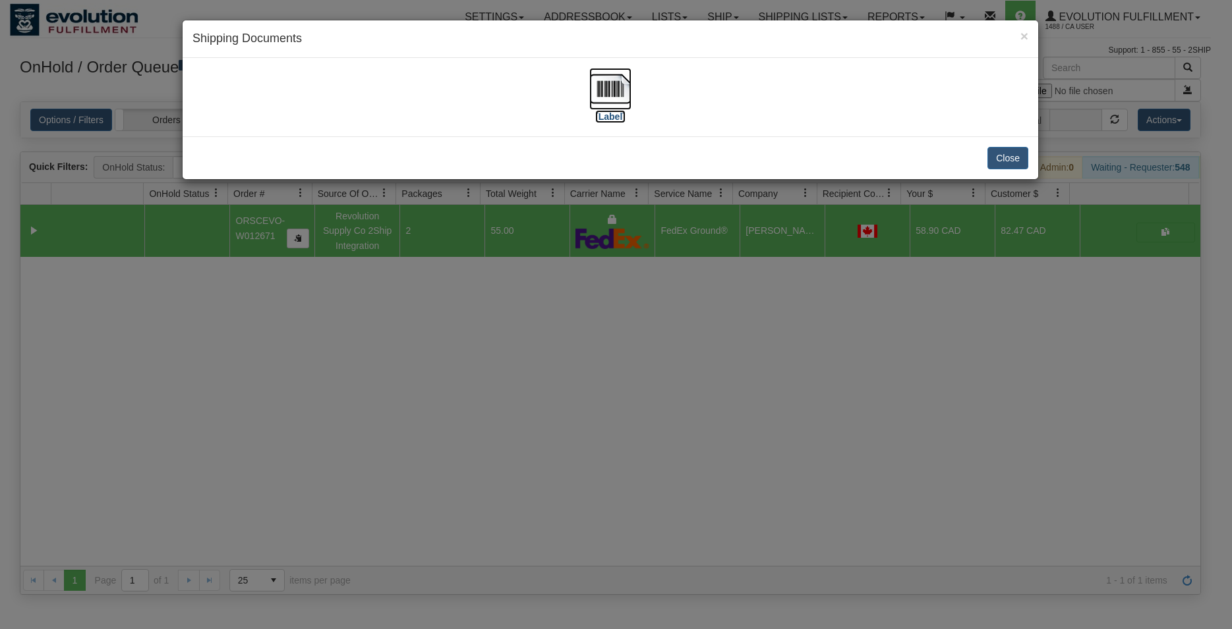
click at [604, 94] on img at bounding box center [610, 89] width 42 height 42
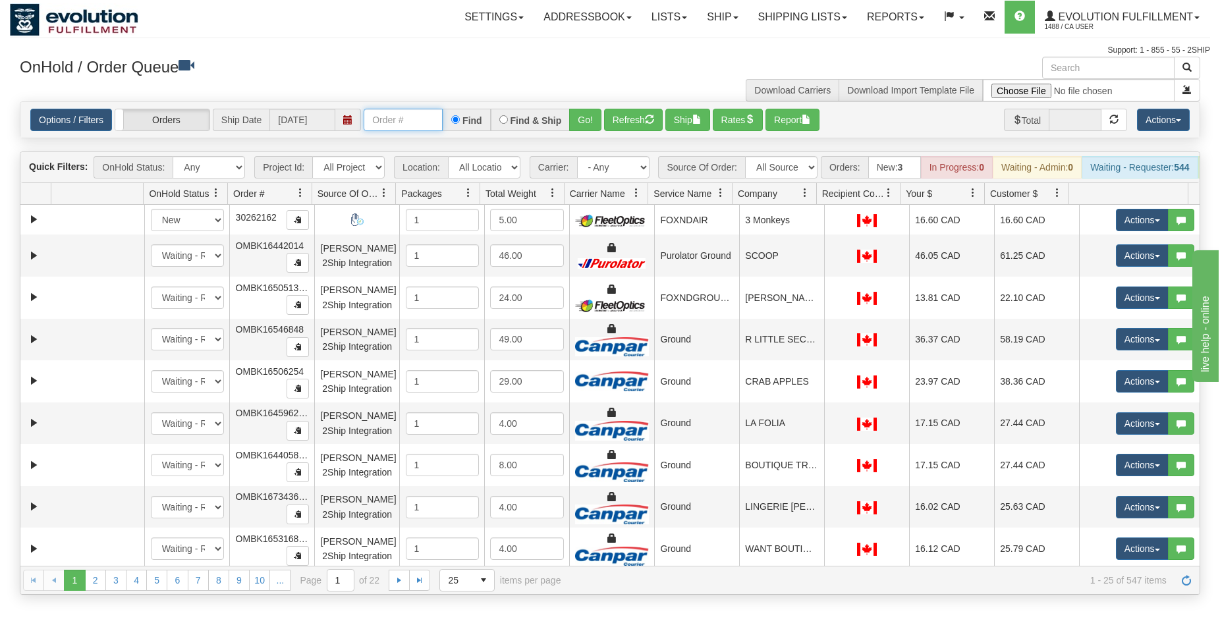
click at [416, 114] on input "text" at bounding box center [403, 120] width 79 height 22
type input "OFKMW8592-1"
click at [584, 124] on button "Go!" at bounding box center [585, 120] width 32 height 22
